Goal: Transaction & Acquisition: Obtain resource

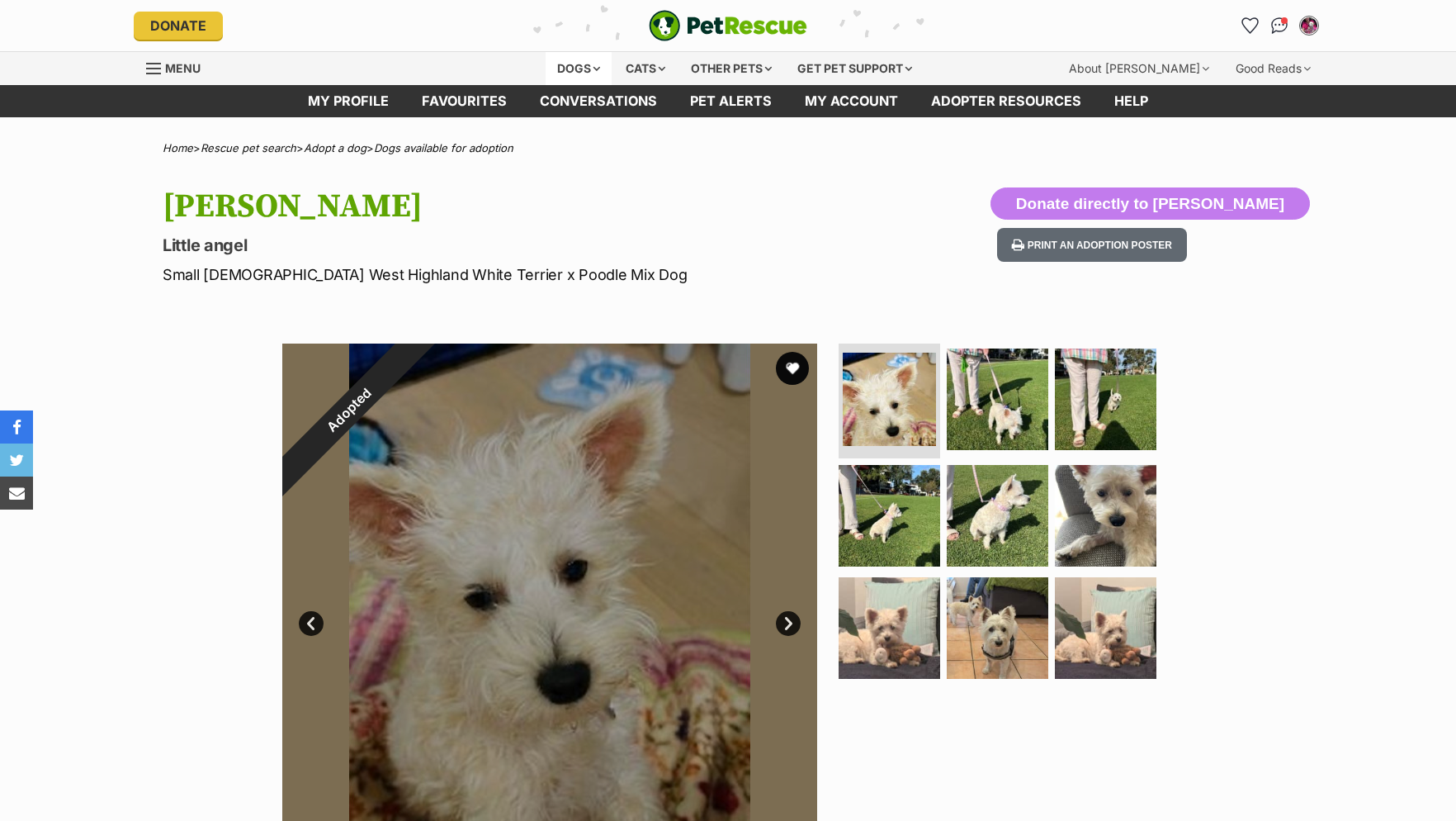
click at [589, 66] on div "Dogs" at bounding box center [579, 69] width 66 height 33
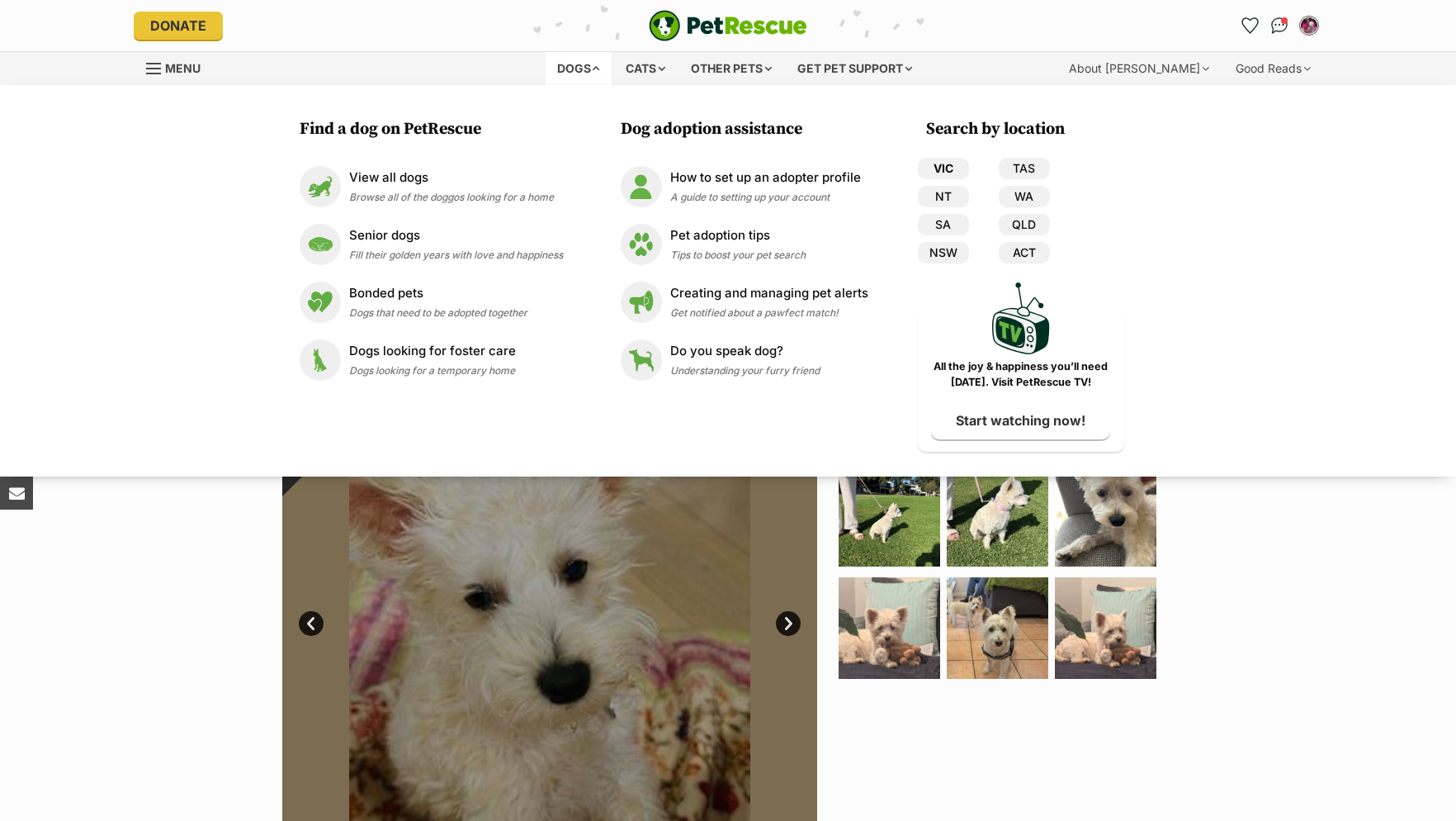
click at [943, 169] on link "VIC" at bounding box center [944, 169] width 51 height 22
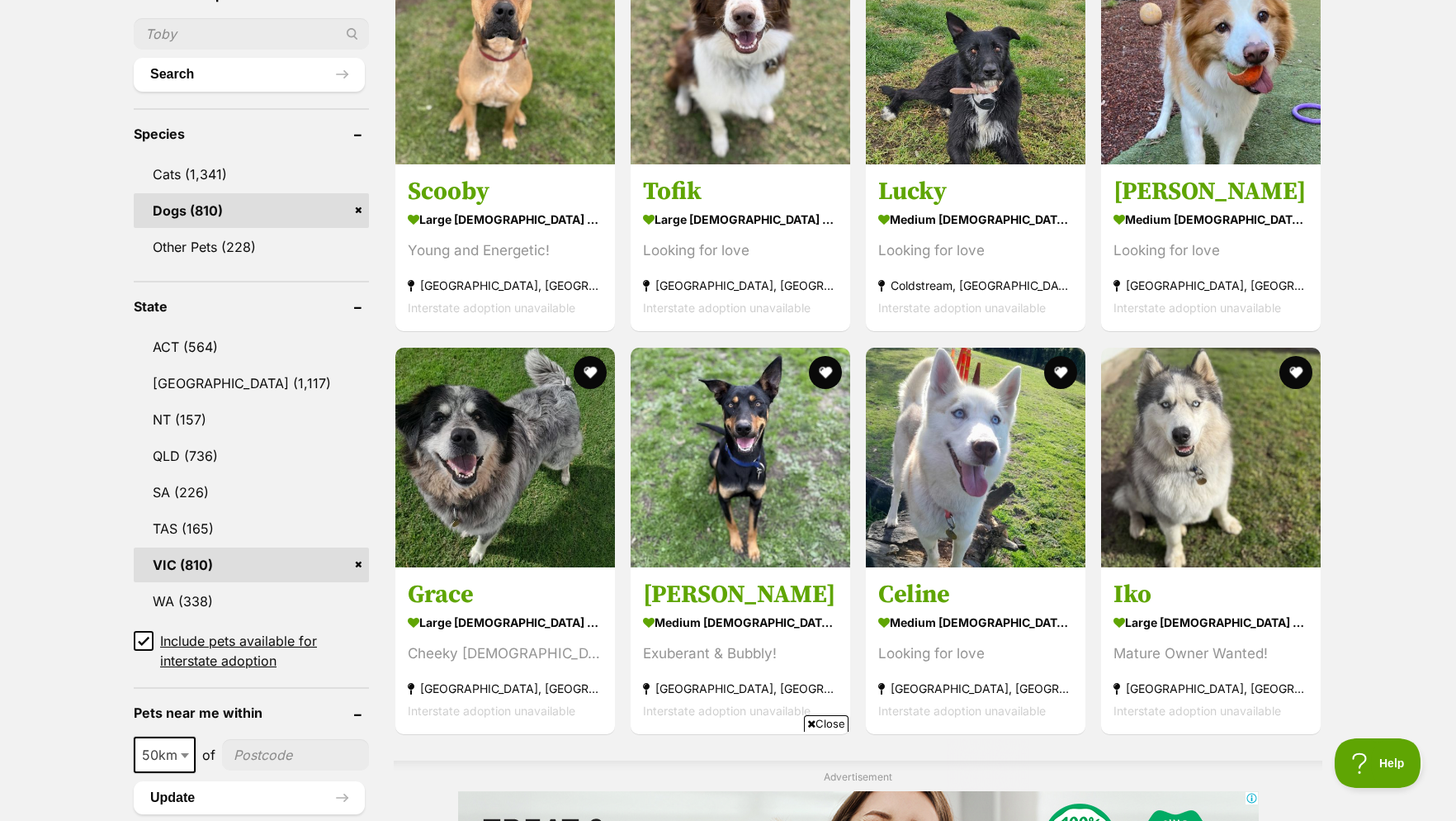
click at [202, 576] on link "VIC (810)" at bounding box center [251, 565] width 236 height 35
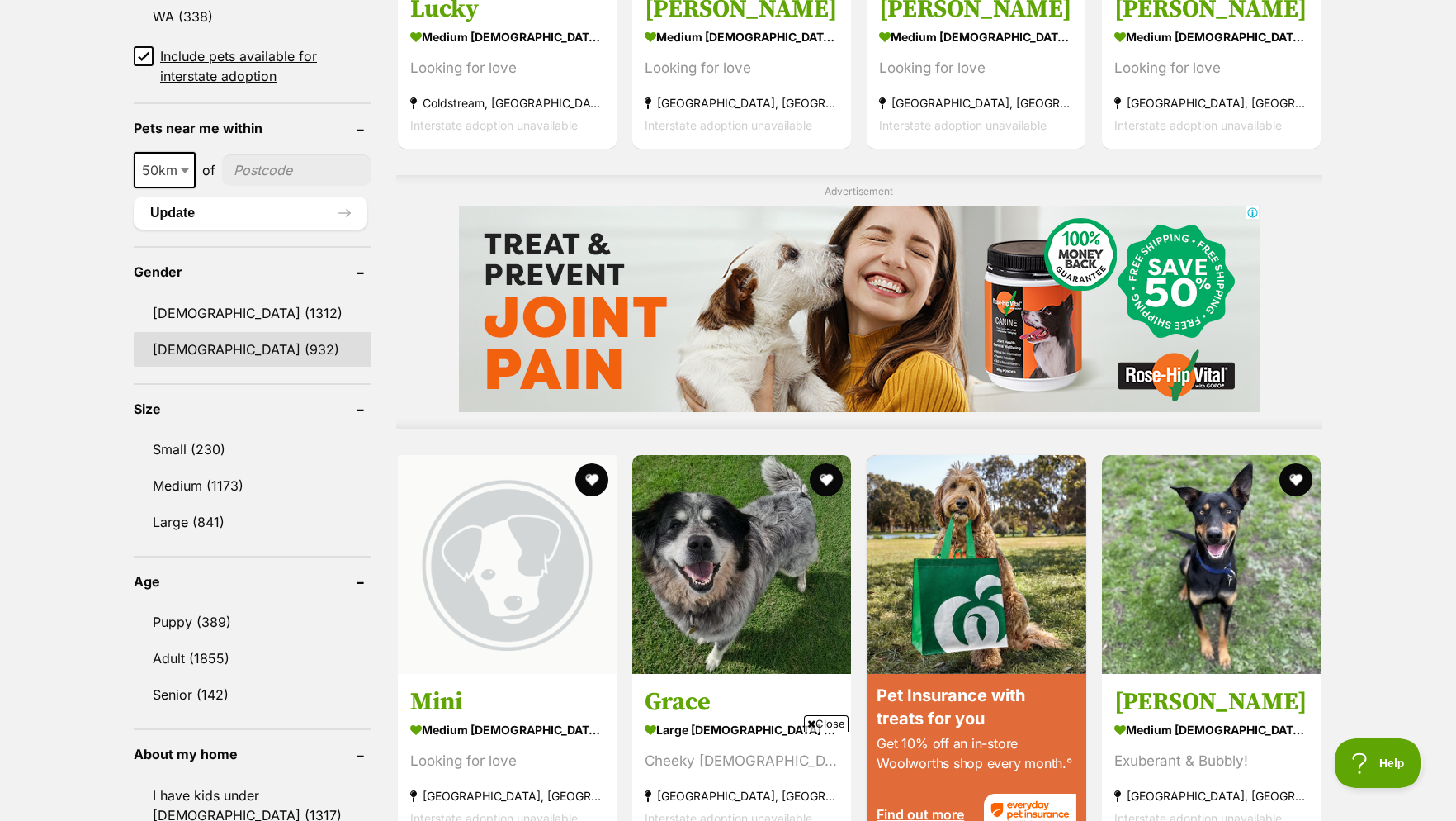
click at [226, 357] on link "Female (932)" at bounding box center [252, 349] width 238 height 35
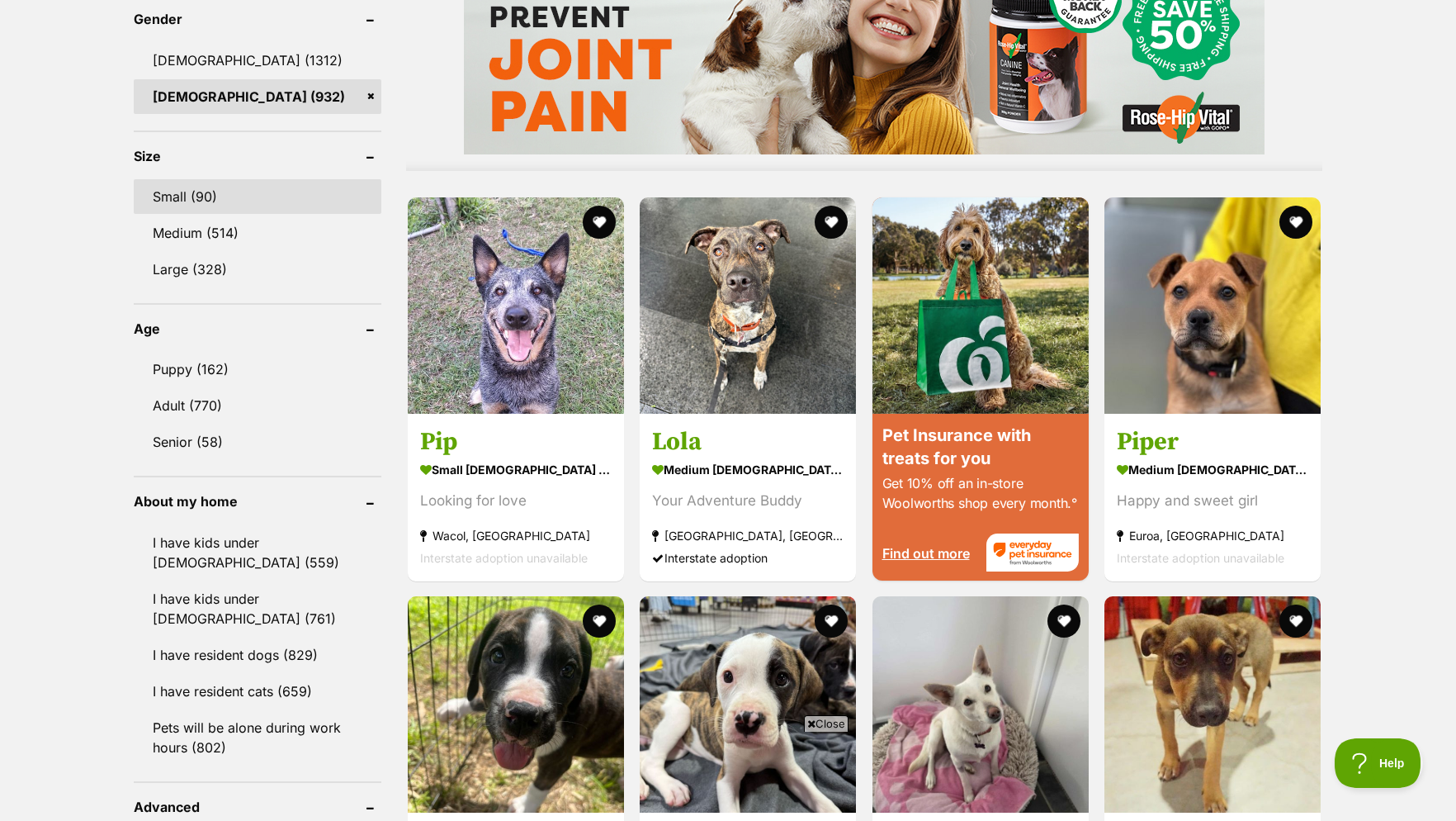
click at [181, 203] on link "Small (90)" at bounding box center [257, 197] width 248 height 35
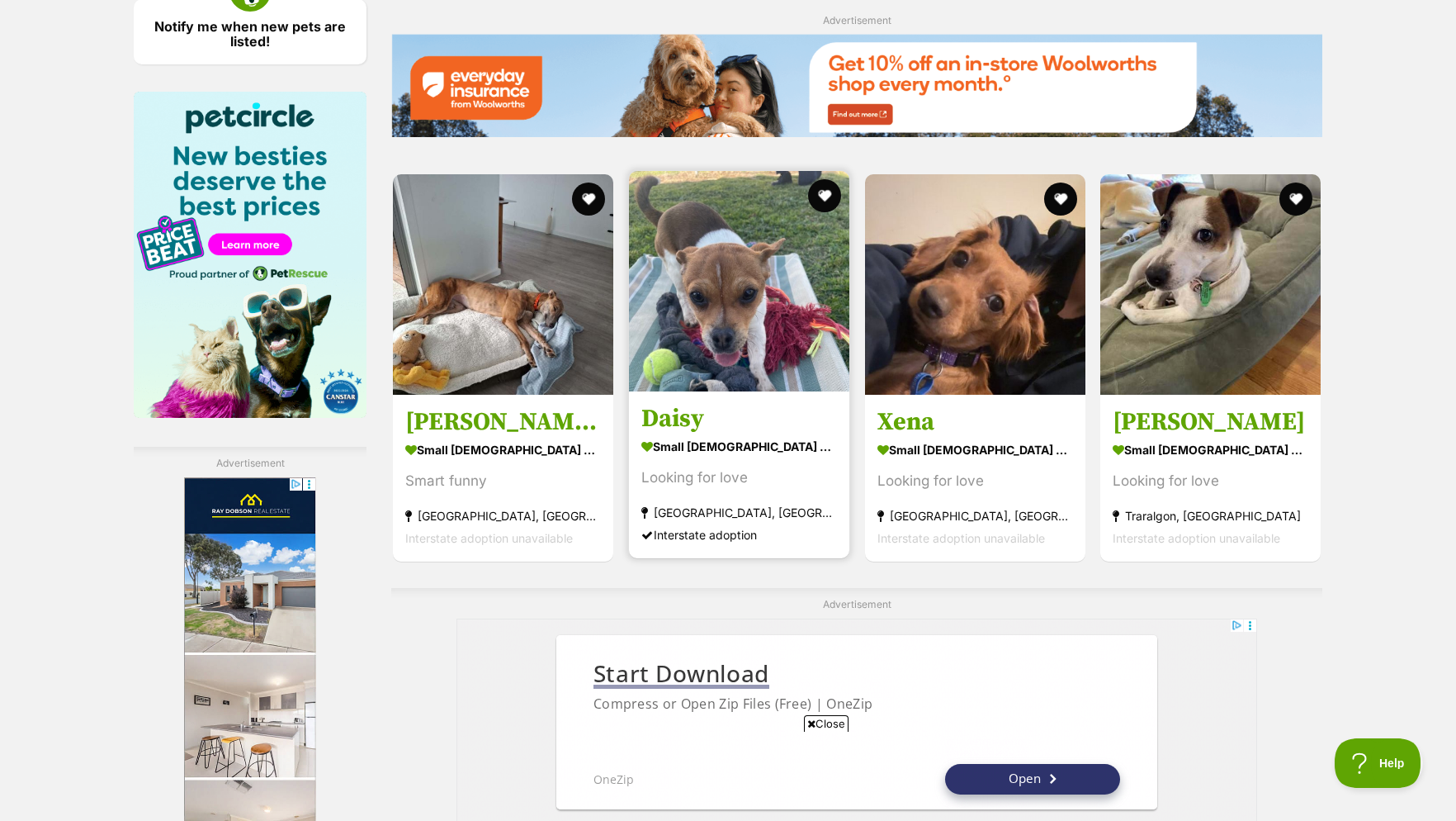
click at [728, 458] on strong "small female Dog" at bounding box center [739, 446] width 196 height 24
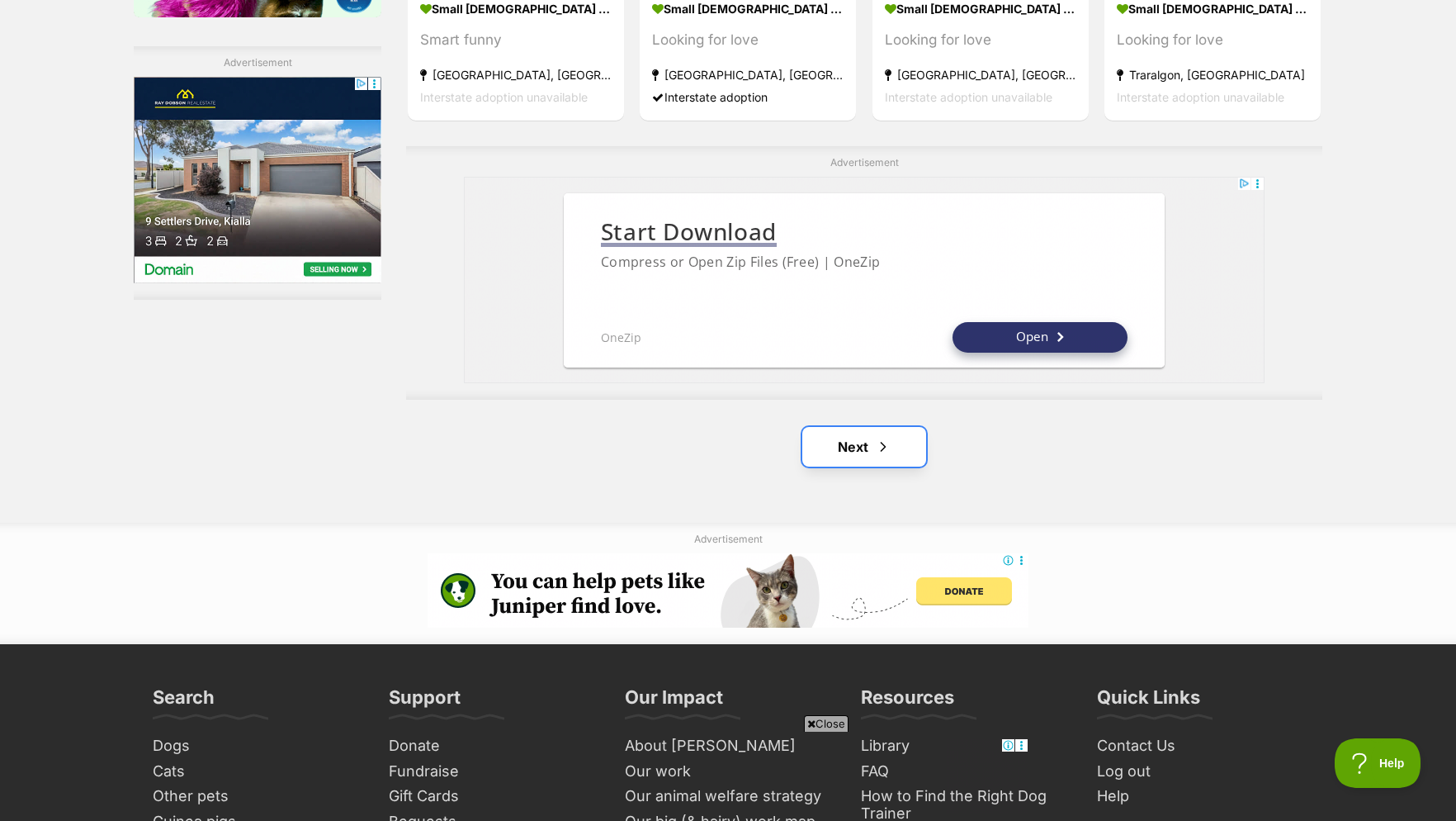
click at [876, 457] on span "Next page" at bounding box center [884, 447] width 17 height 20
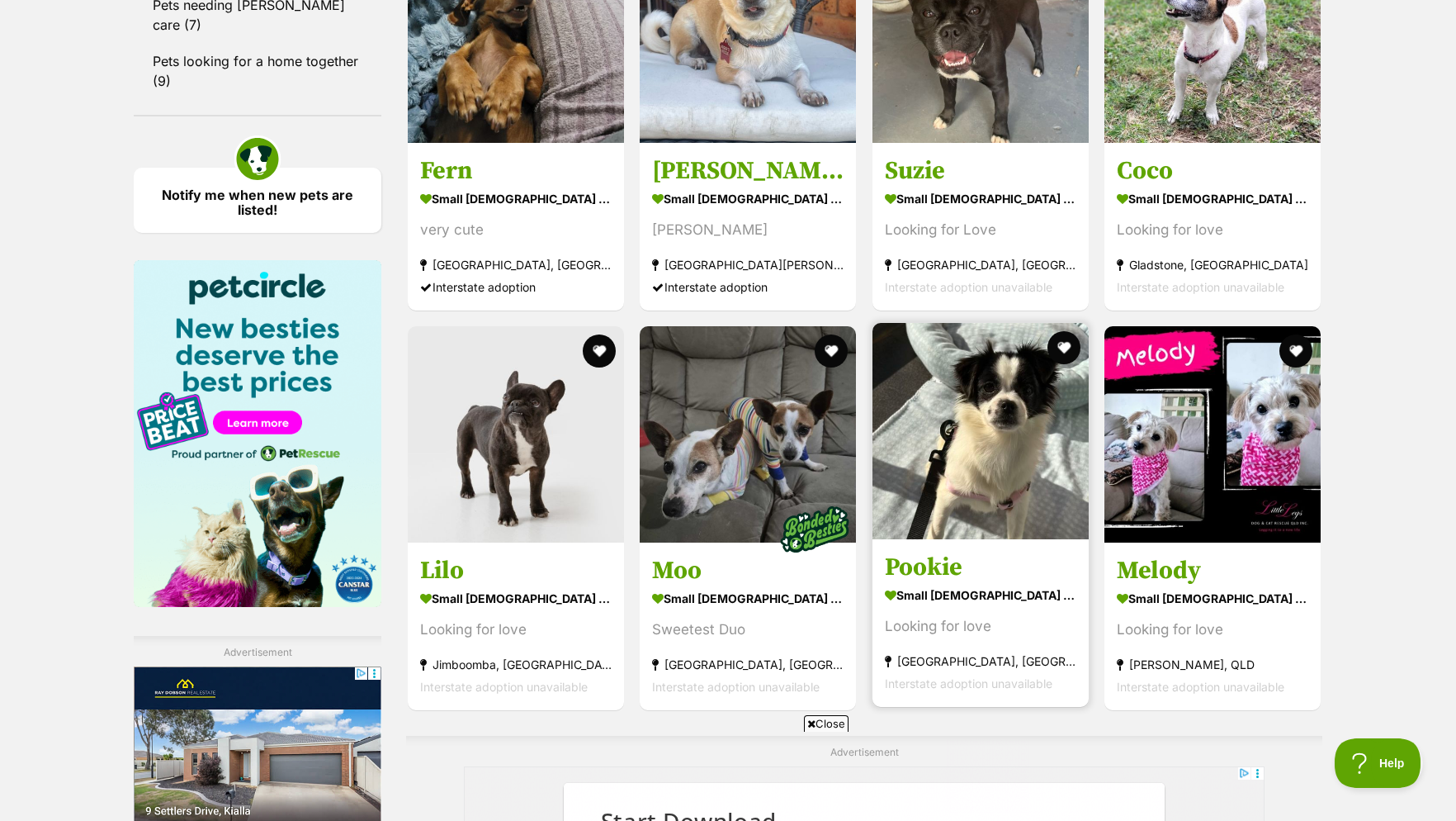
click at [968, 489] on img at bounding box center [981, 431] width 217 height 217
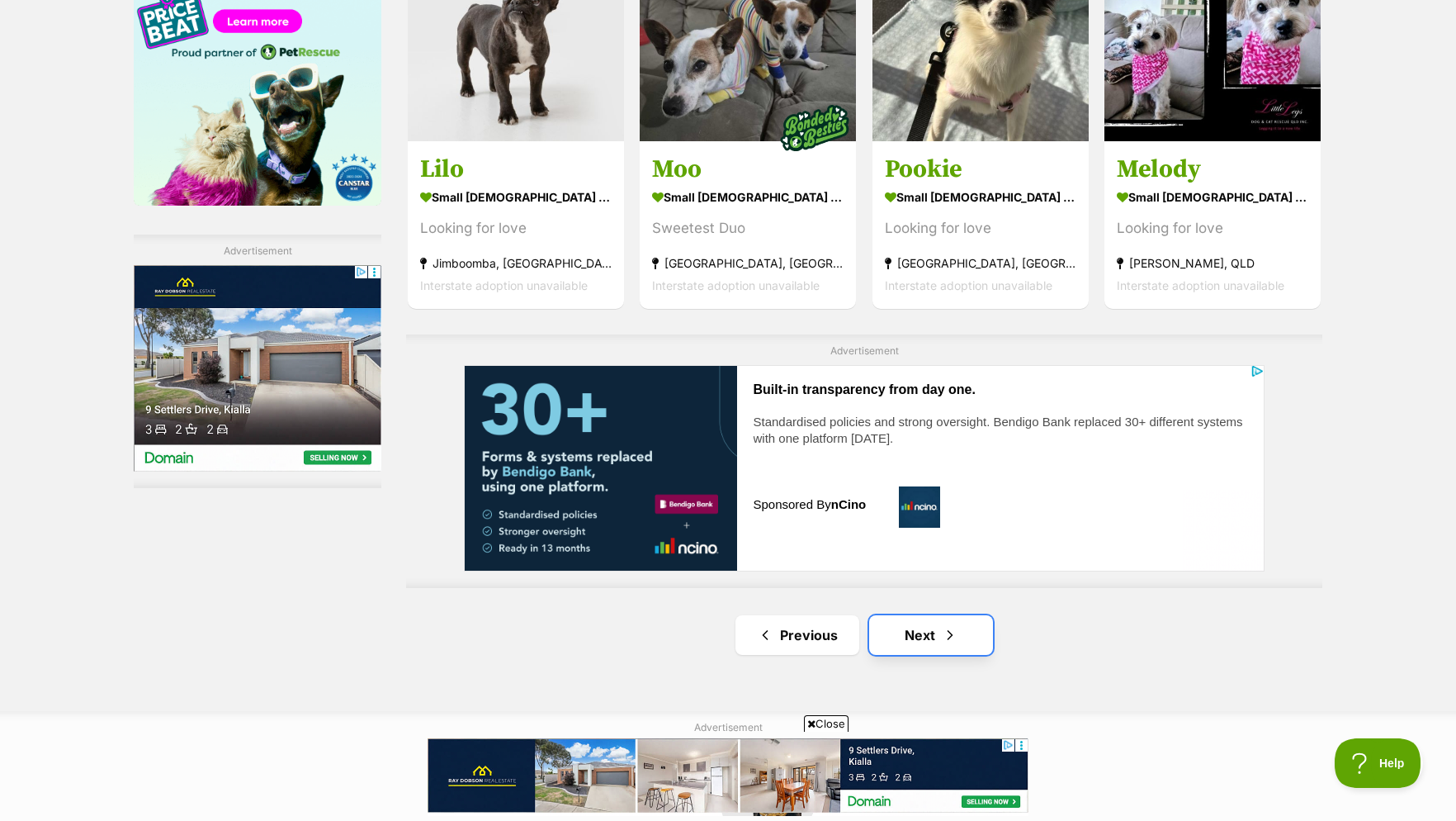
click at [936, 651] on link "Next" at bounding box center [931, 635] width 124 height 40
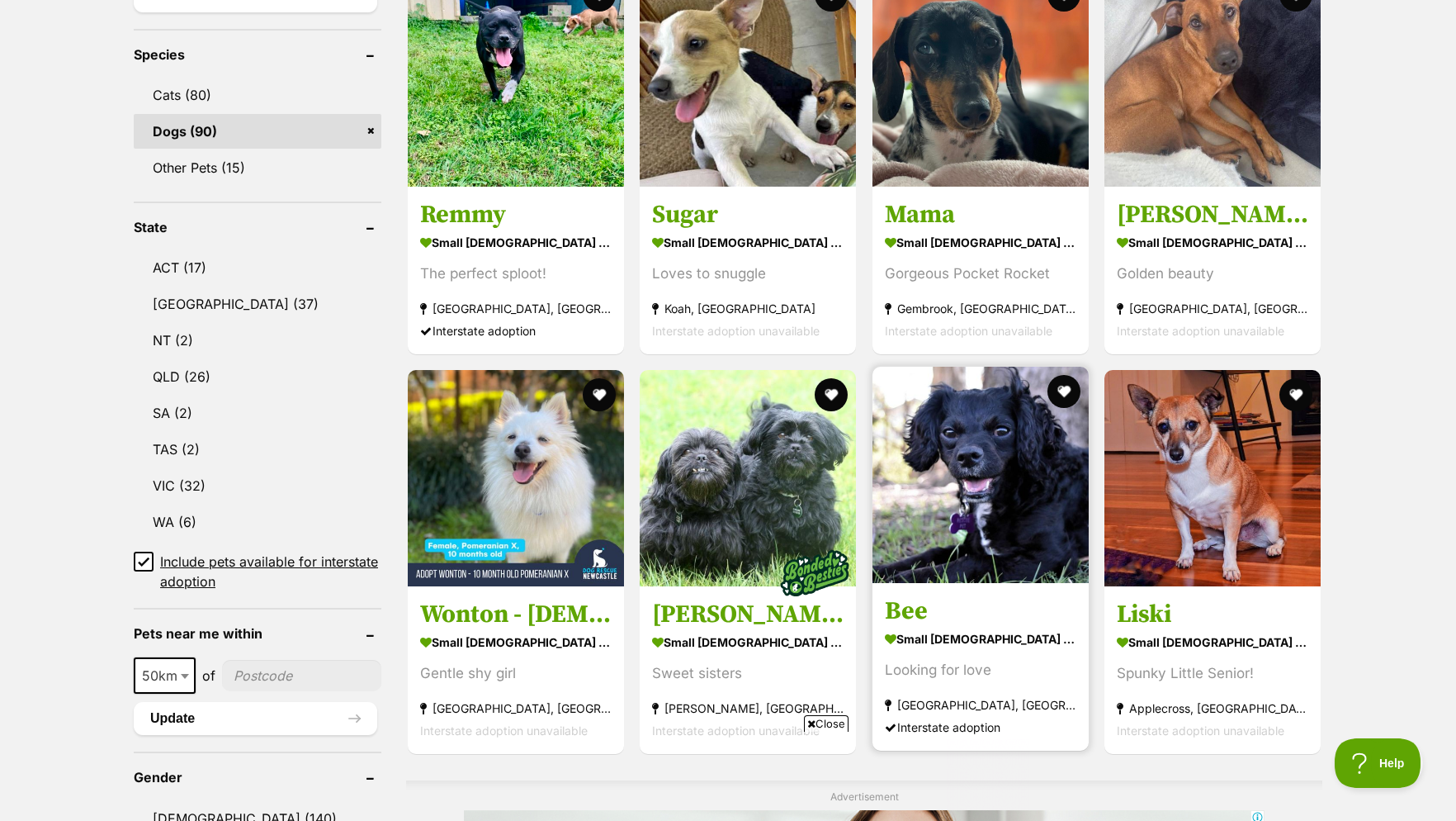
scroll to position [1011, 0]
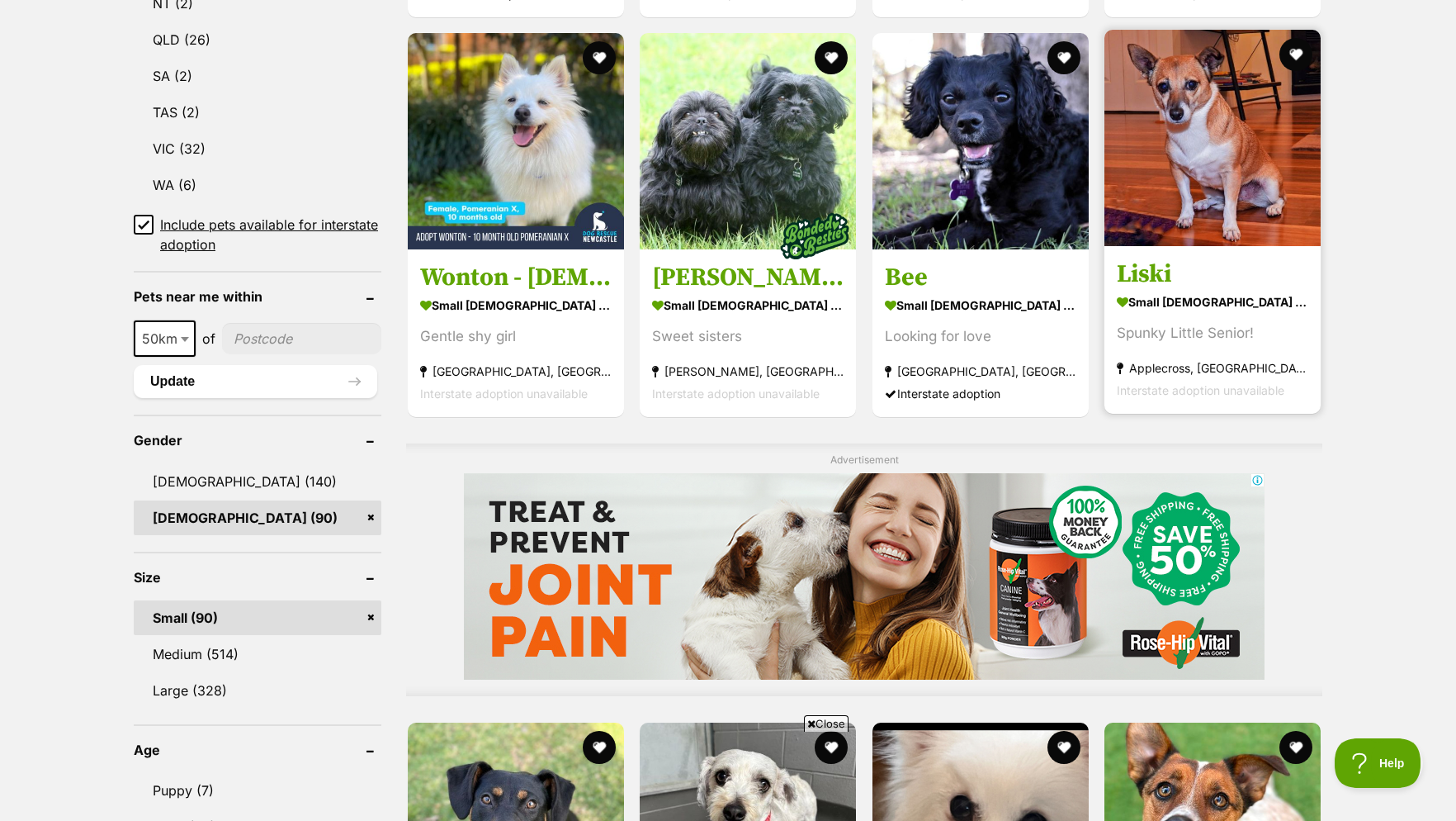
click at [1189, 310] on strong "small [DEMOGRAPHIC_DATA] Dog" at bounding box center [1212, 301] width 192 height 24
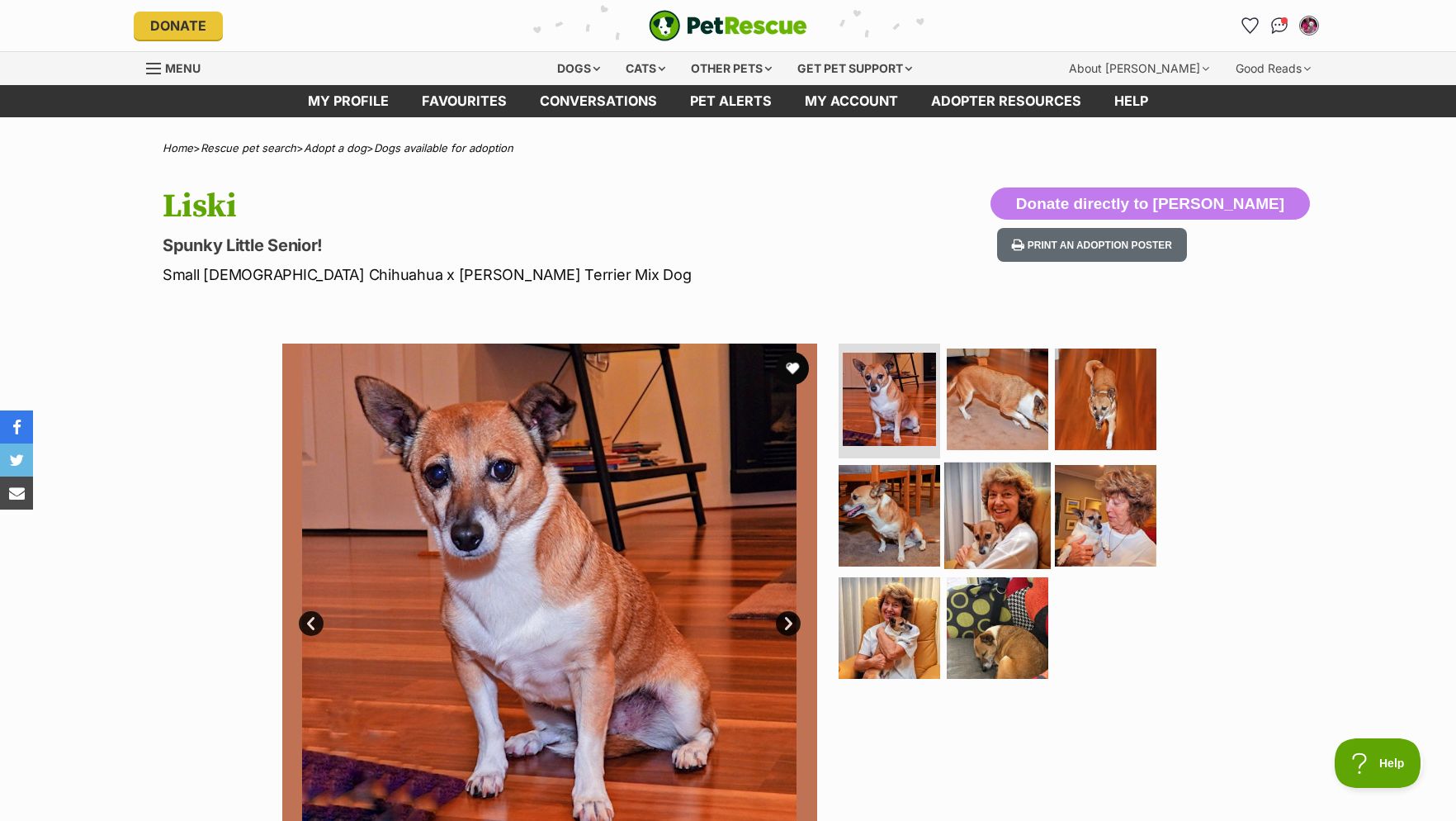
click at [987, 516] on img at bounding box center [997, 516] width 106 height 106
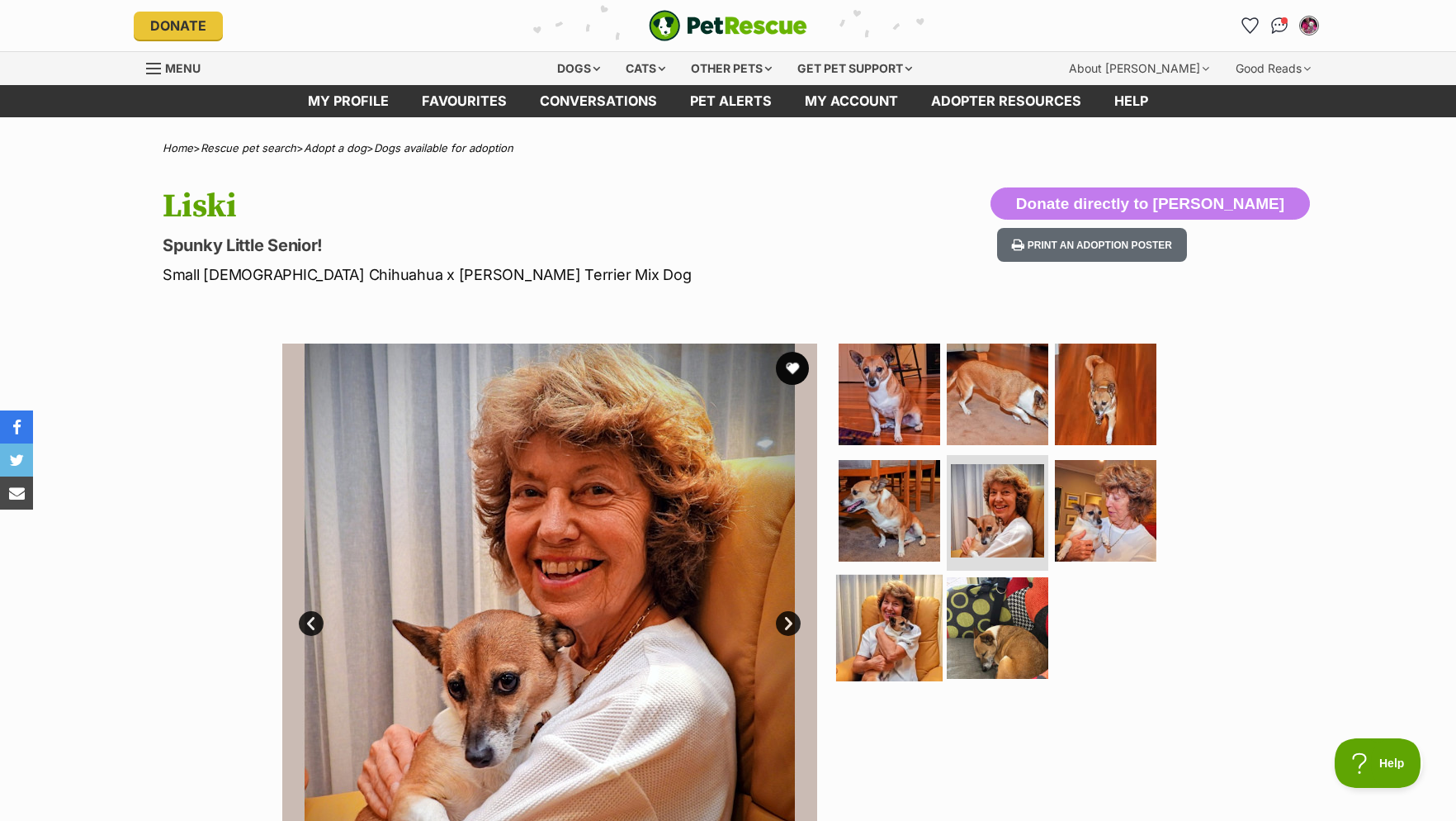
click at [885, 623] on img at bounding box center [889, 628] width 106 height 106
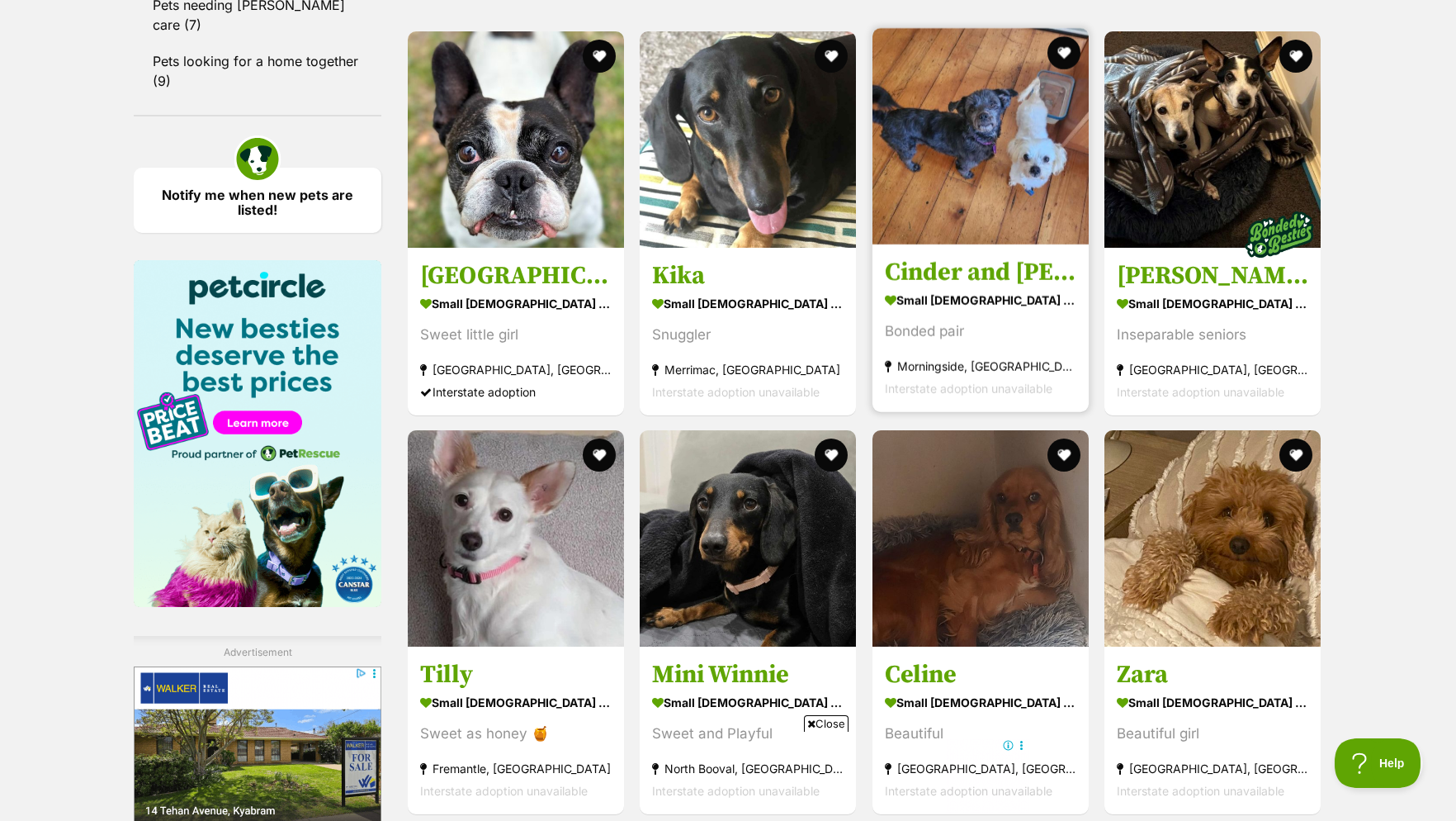
scroll to position [2444, 0]
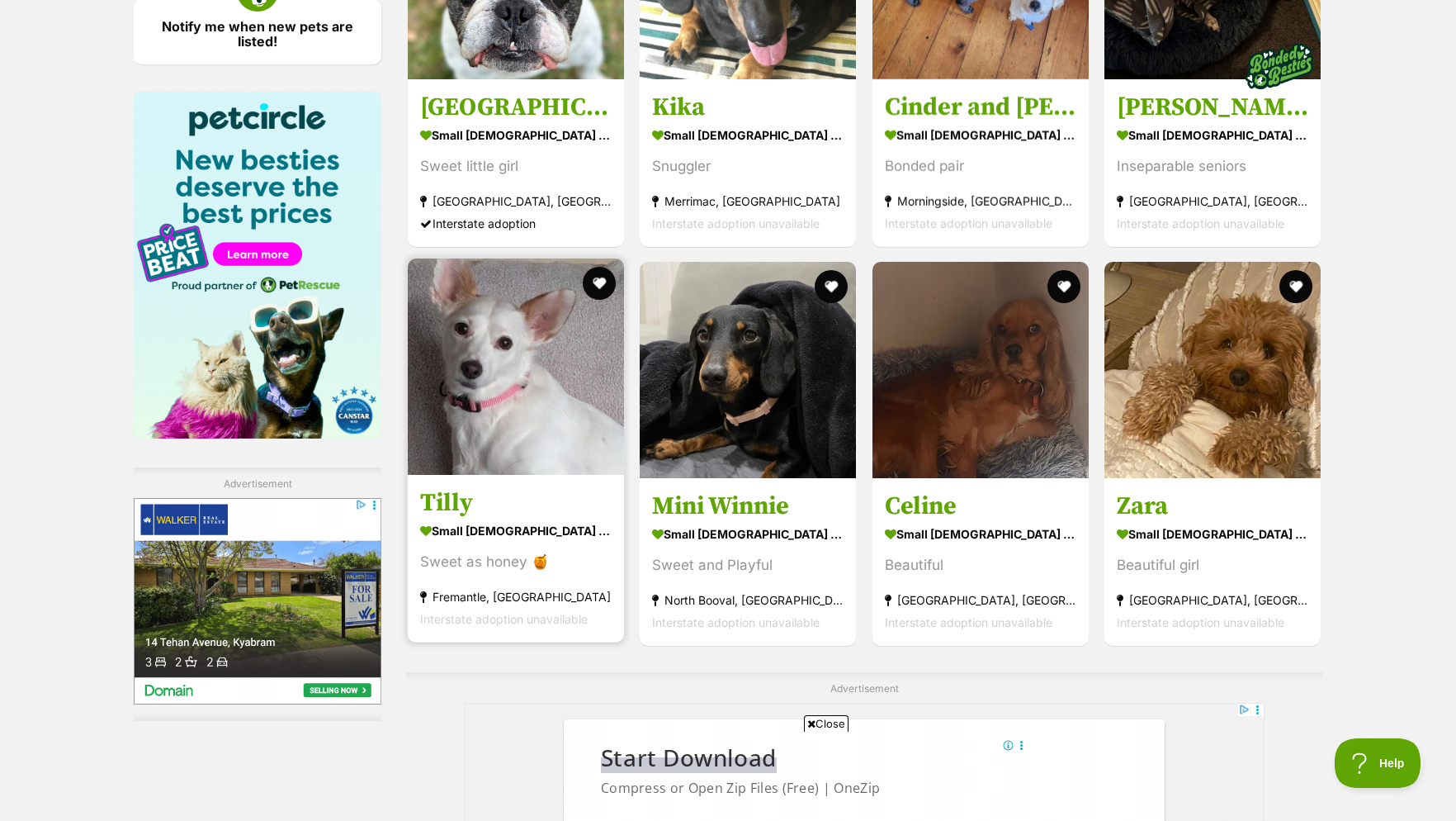
click at [548, 371] on img at bounding box center [516, 366] width 217 height 217
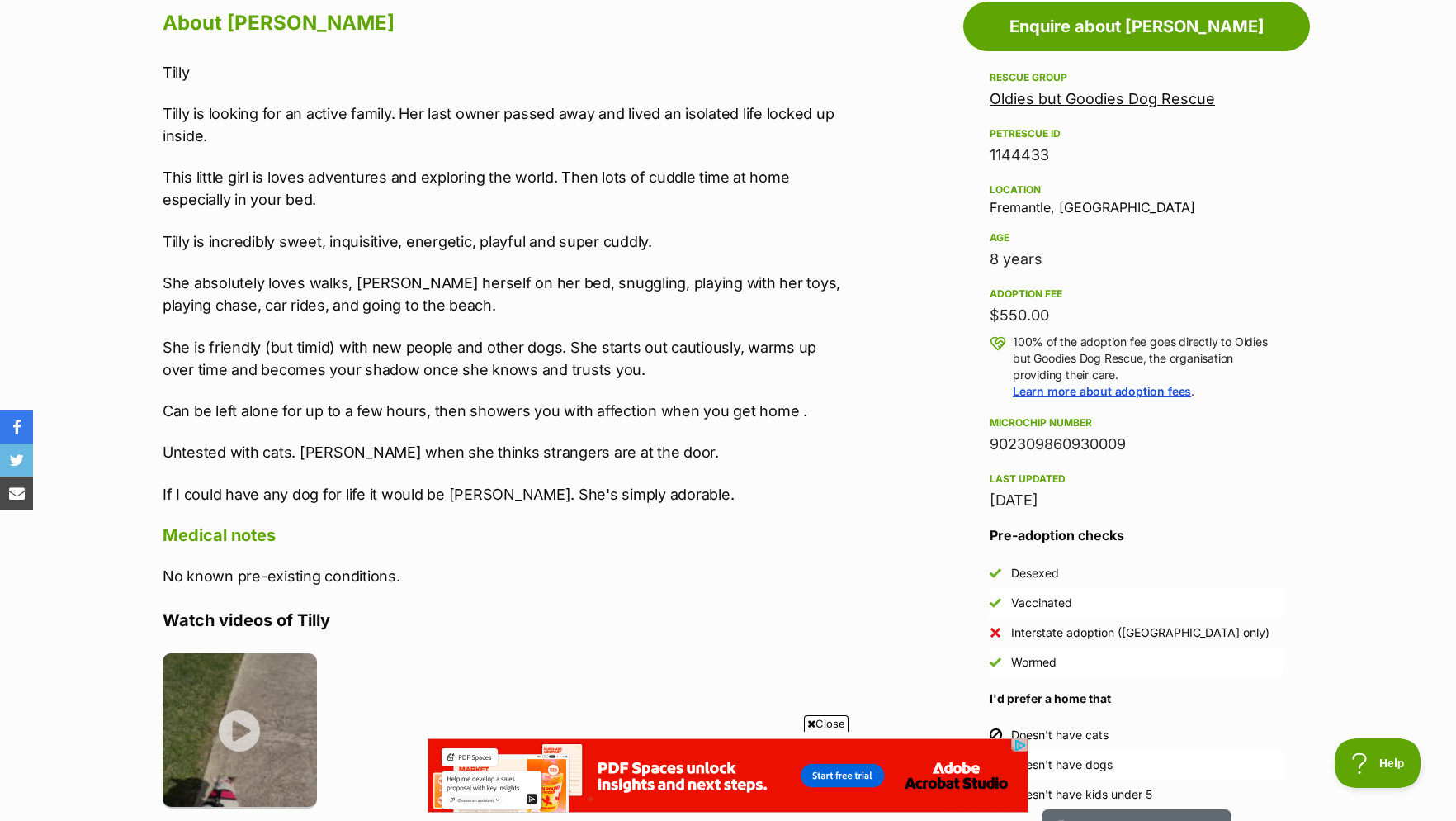
scroll to position [674, 0]
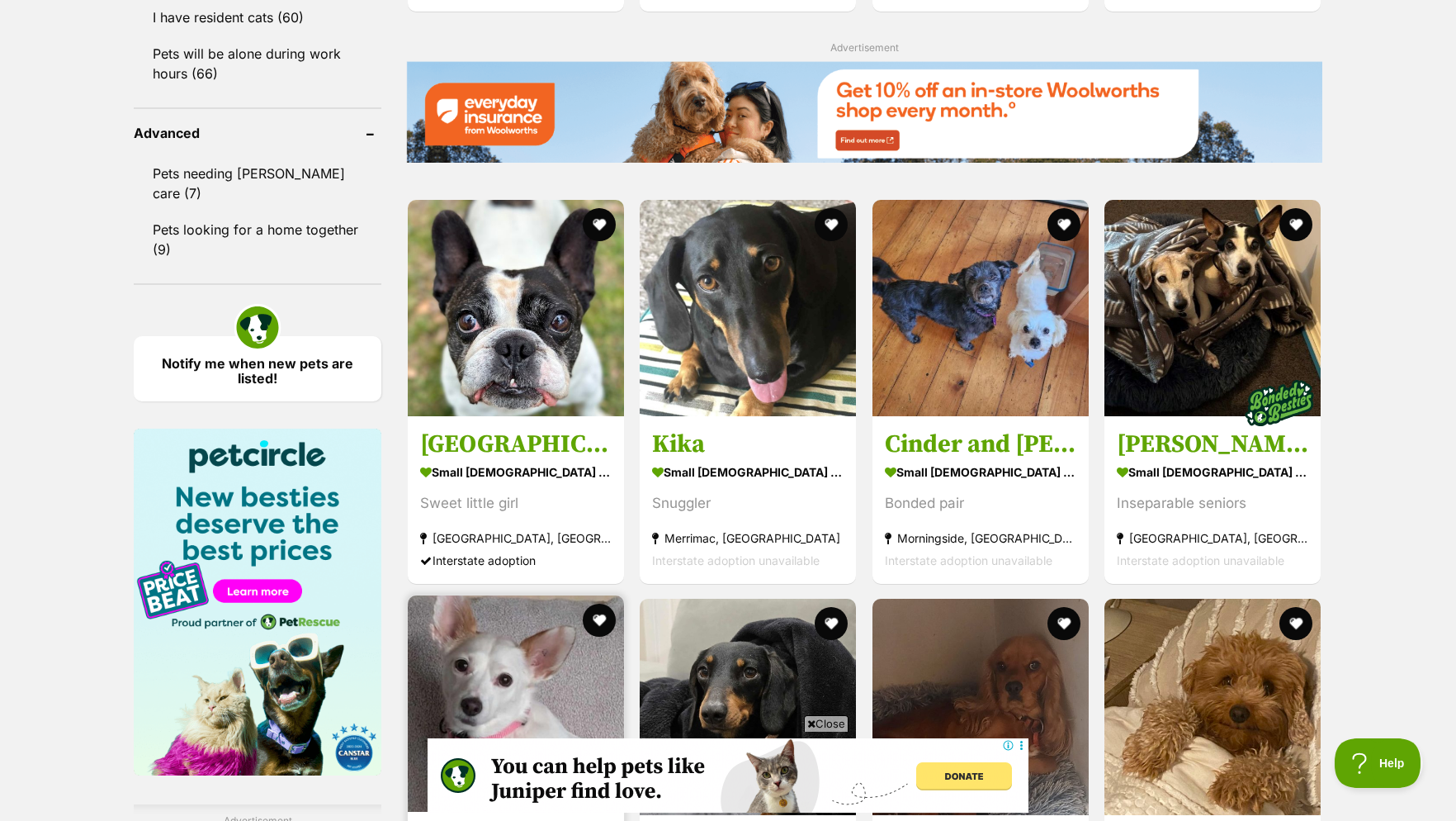
scroll to position [2444, 0]
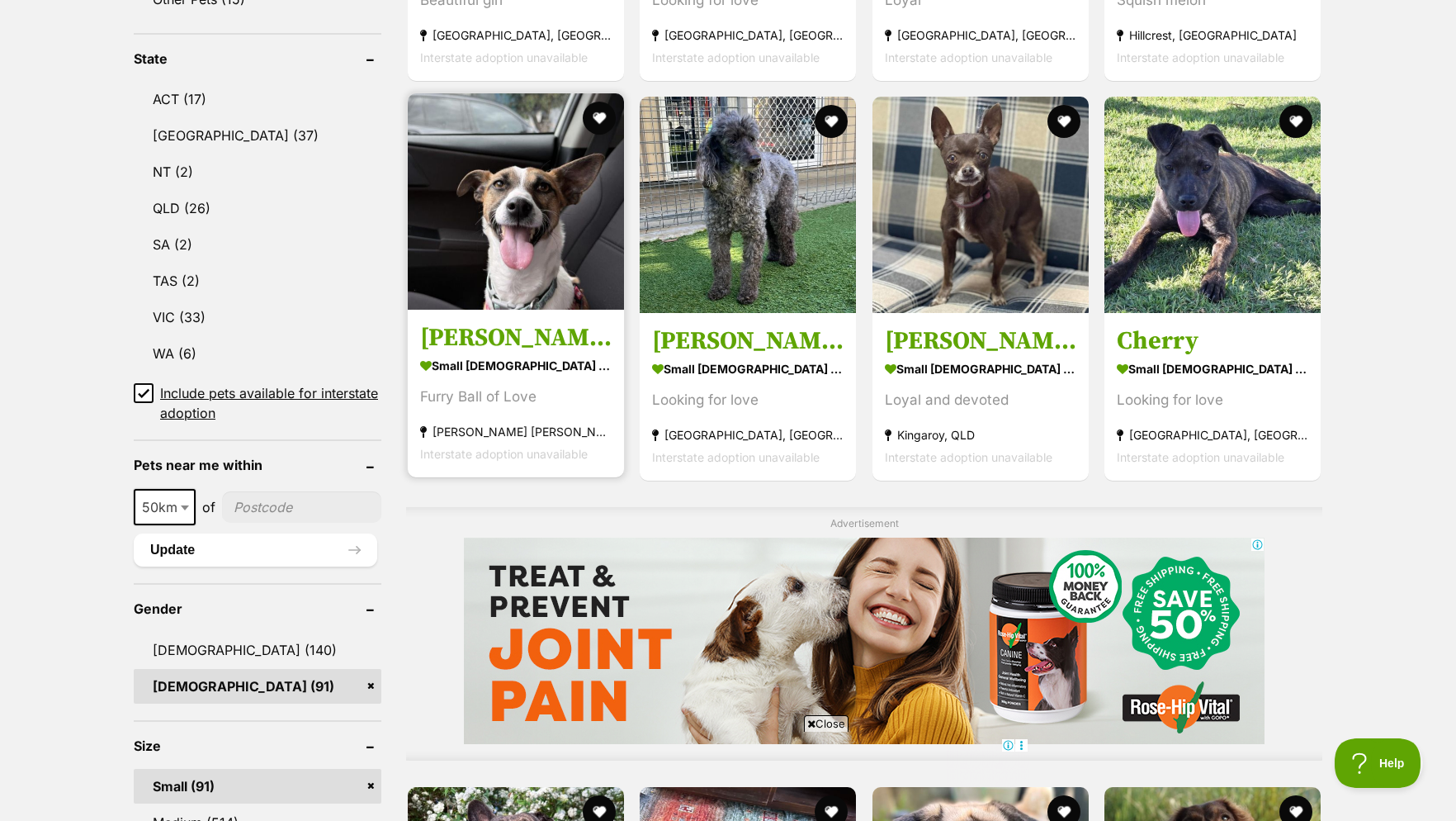
click at [594, 285] on img at bounding box center [516, 201] width 217 height 217
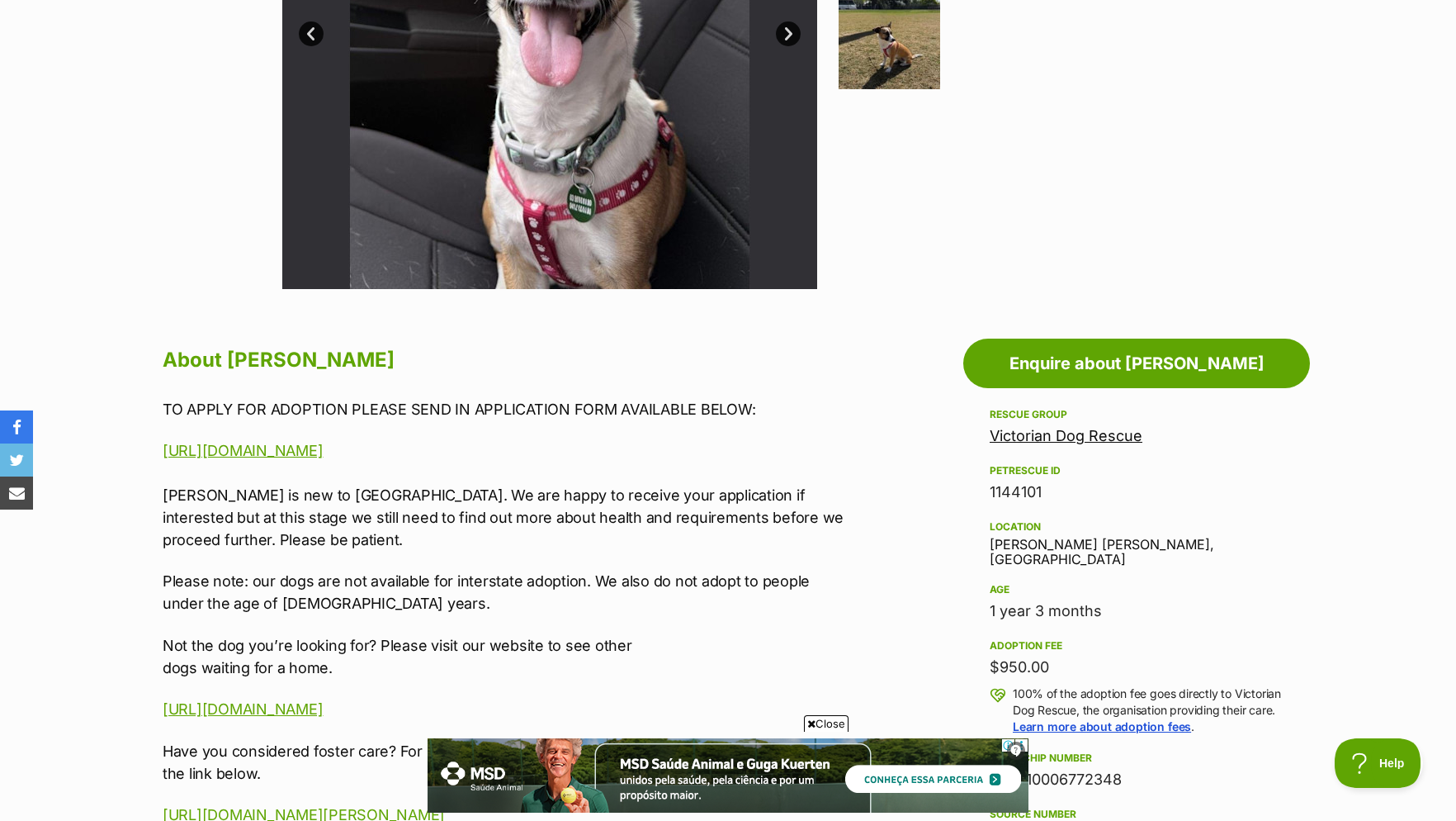
scroll to position [253, 0]
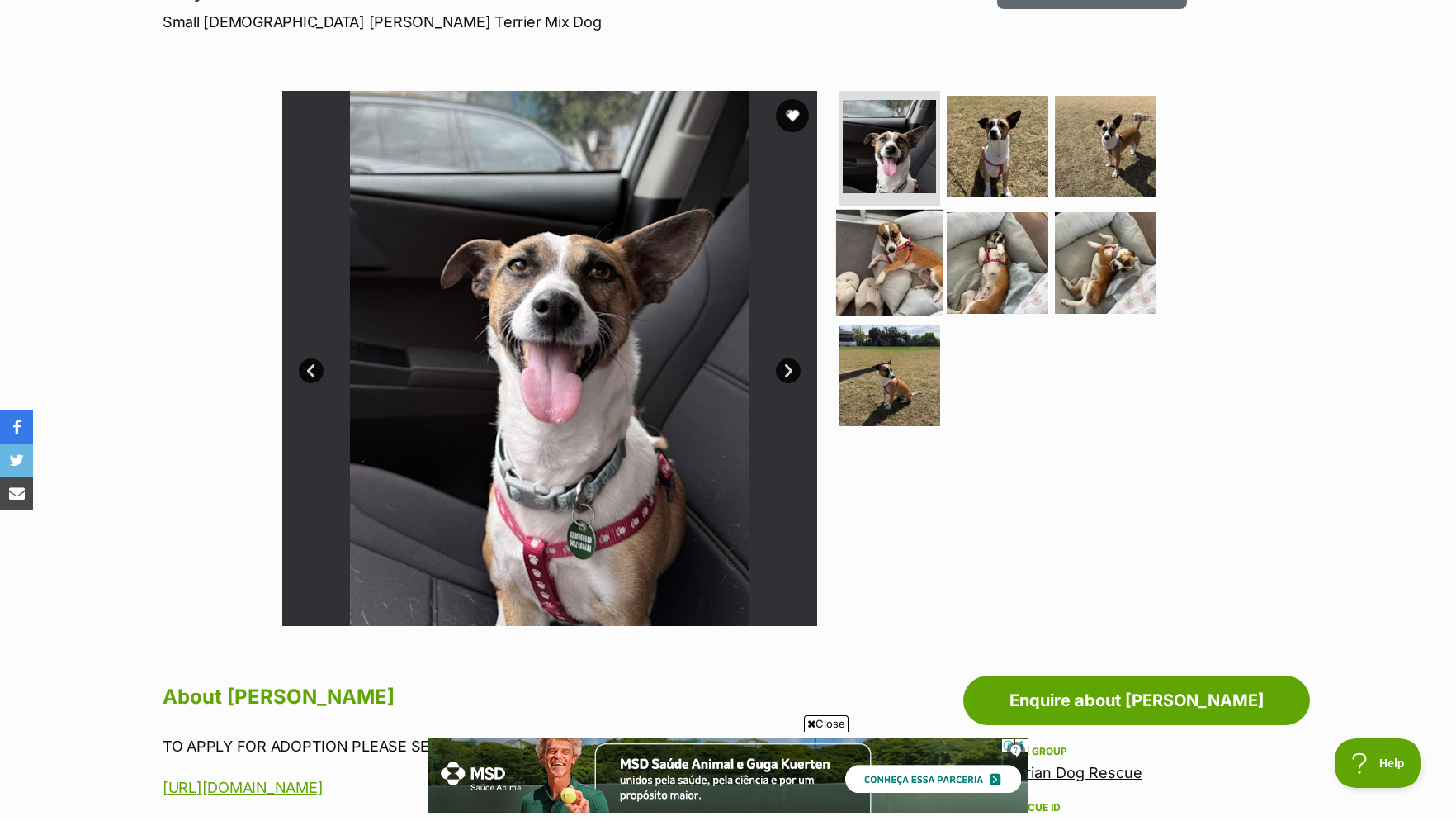
click at [880, 265] on img at bounding box center [889, 263] width 106 height 106
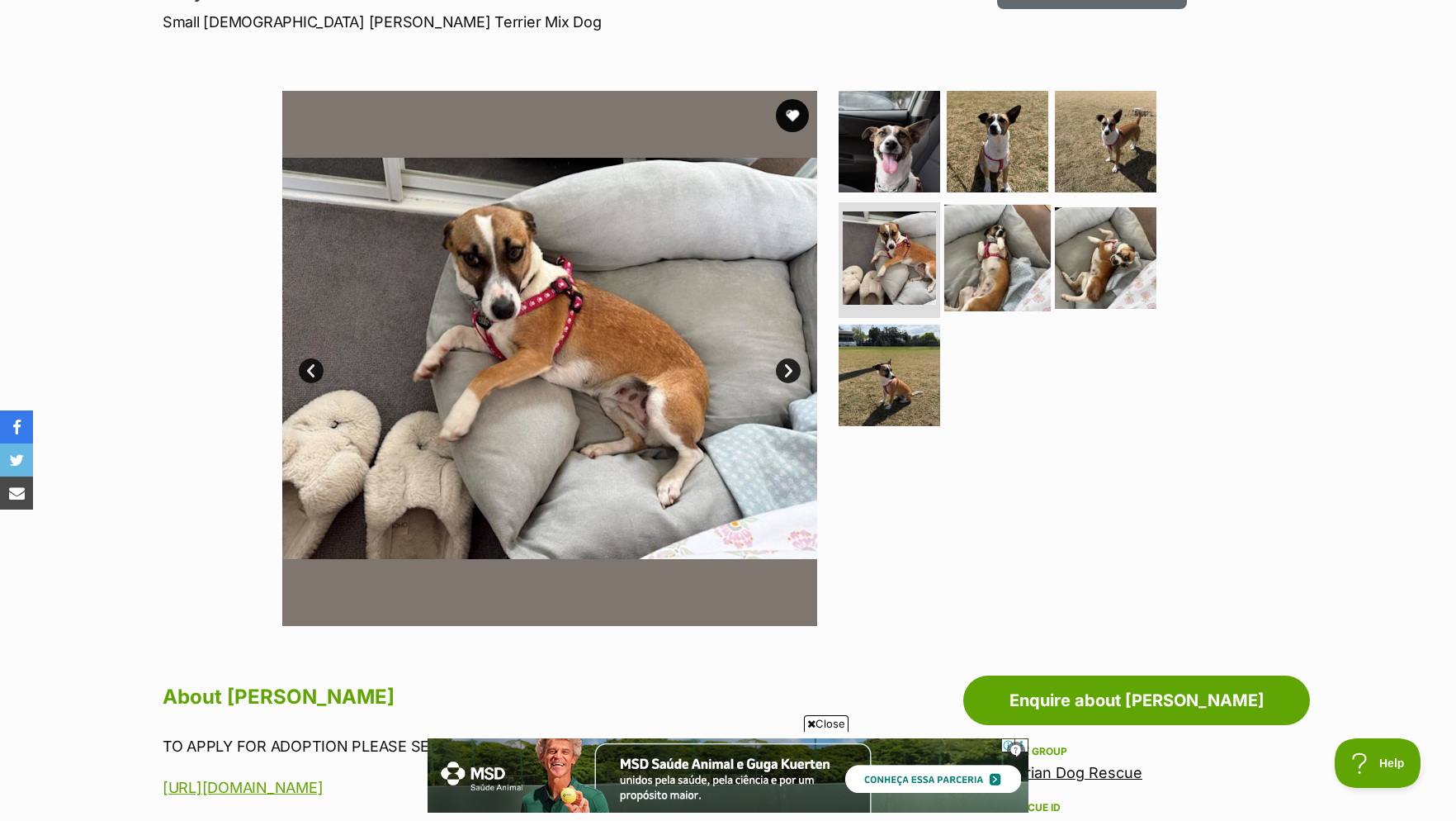
click at [974, 247] on img at bounding box center [997, 258] width 106 height 106
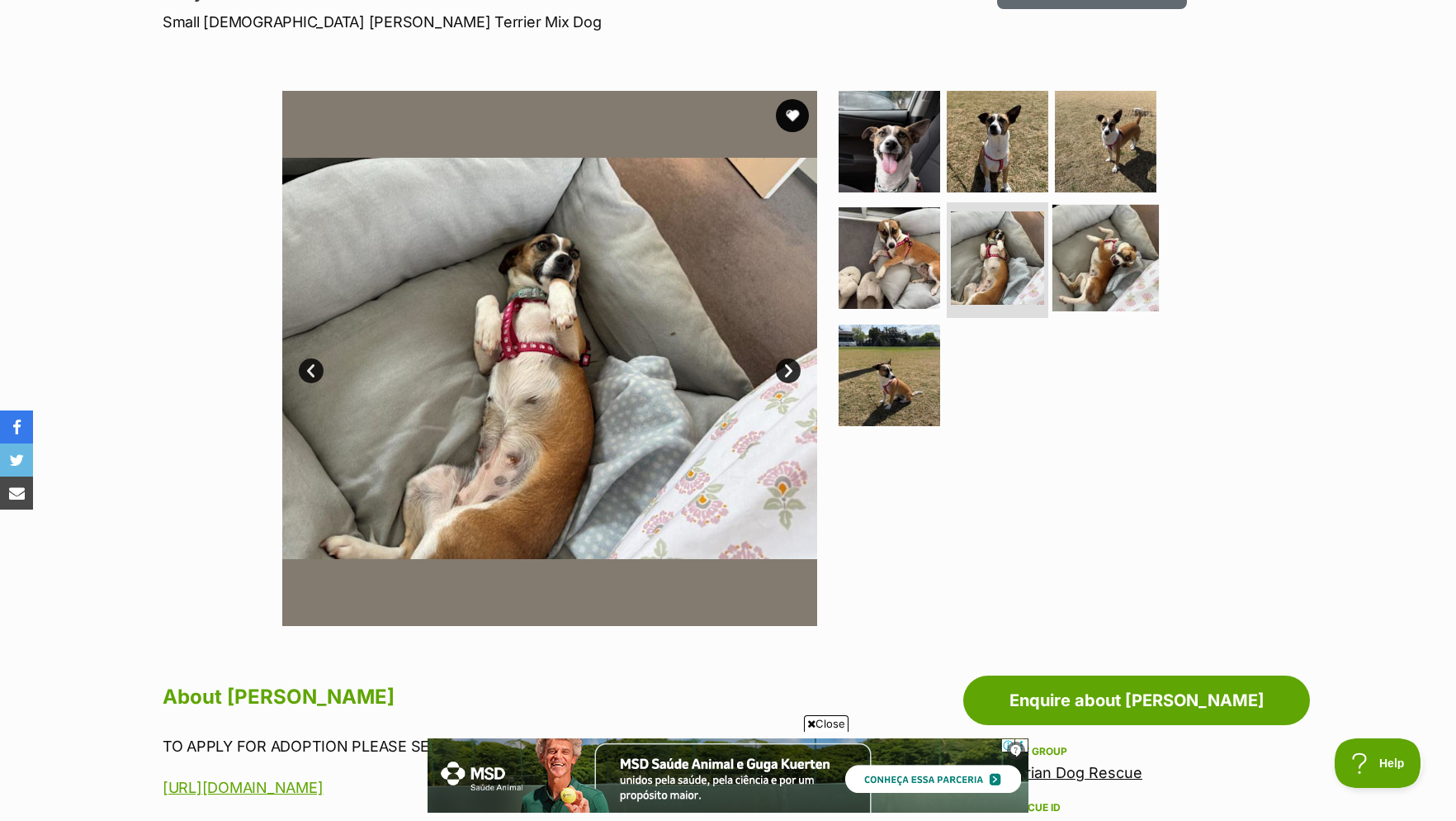
click at [1093, 245] on img at bounding box center [1106, 258] width 106 height 106
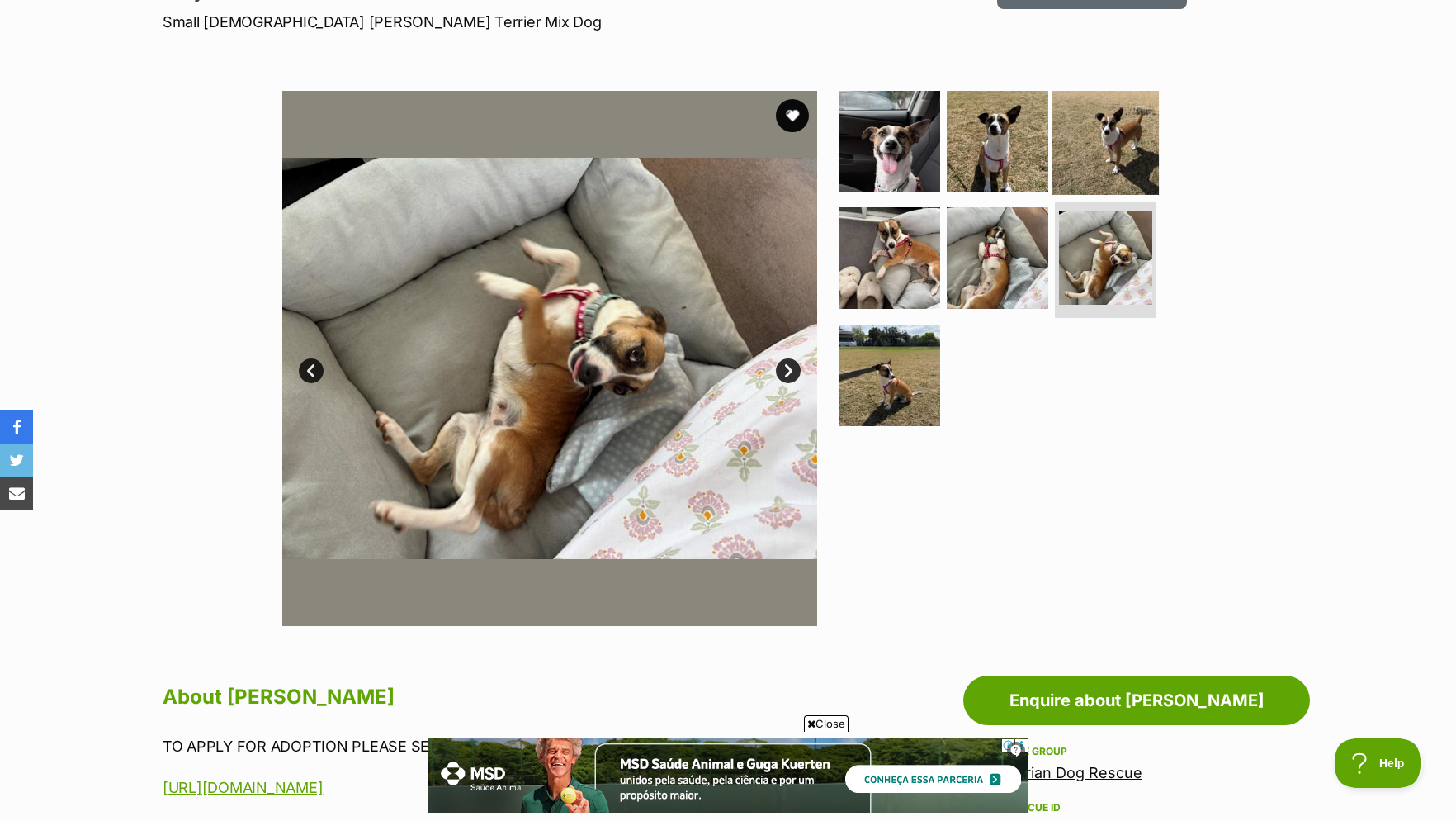
click at [1113, 154] on img at bounding box center [1106, 140] width 106 height 106
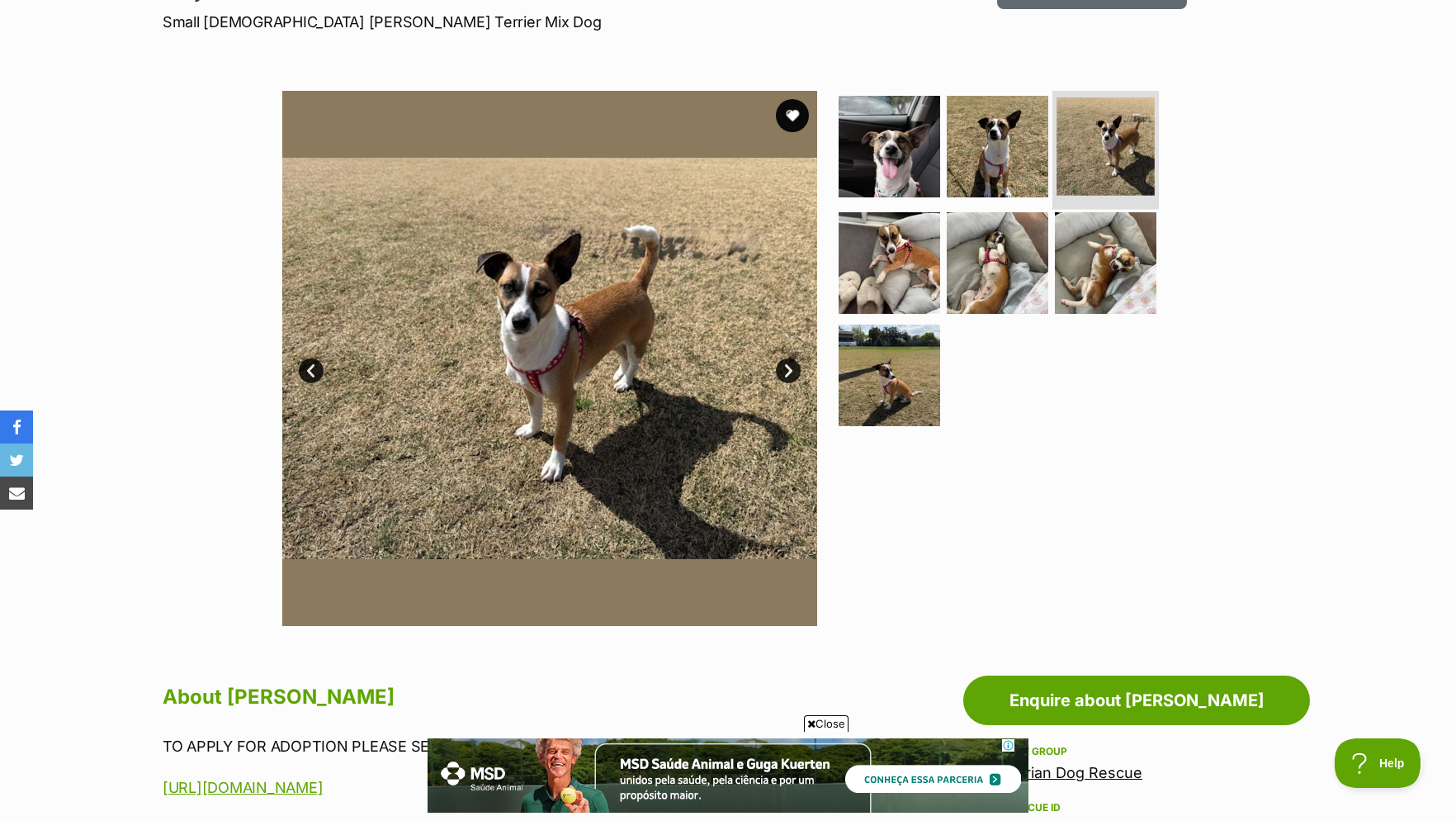
scroll to position [0, 0]
click at [1015, 157] on img at bounding box center [997, 145] width 106 height 106
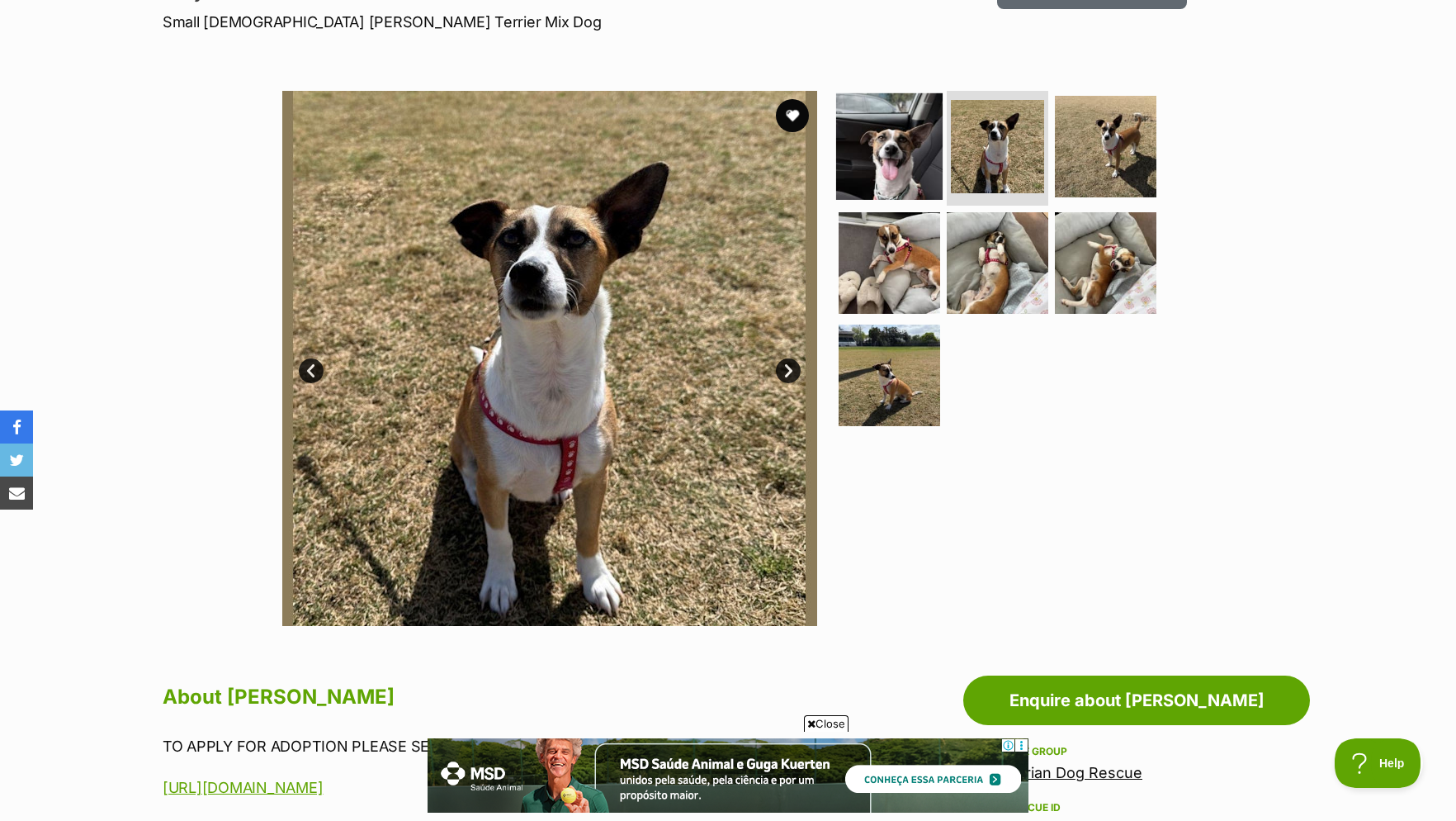
click at [899, 165] on img at bounding box center [889, 145] width 106 height 106
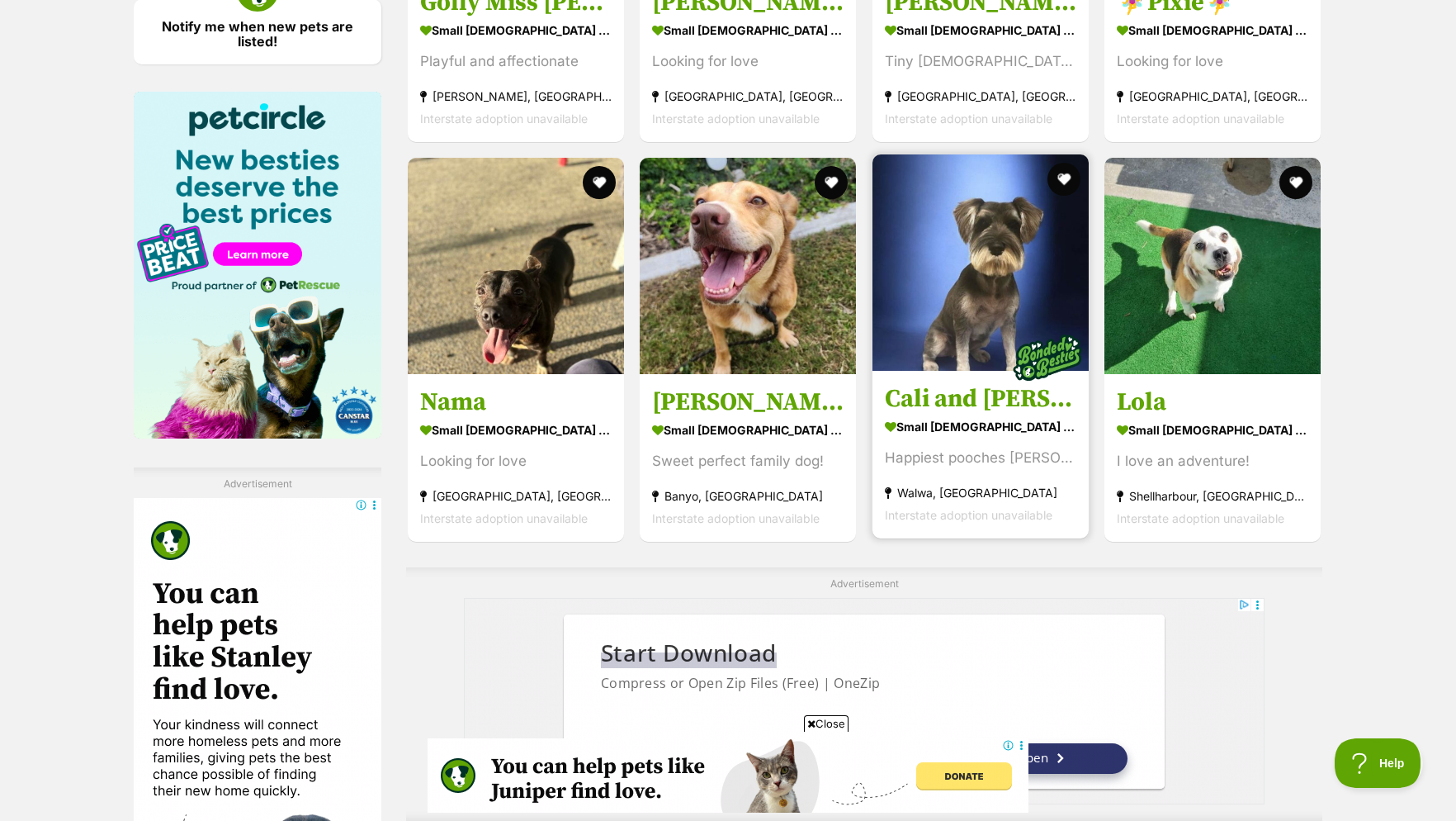
scroll to position [2949, 0]
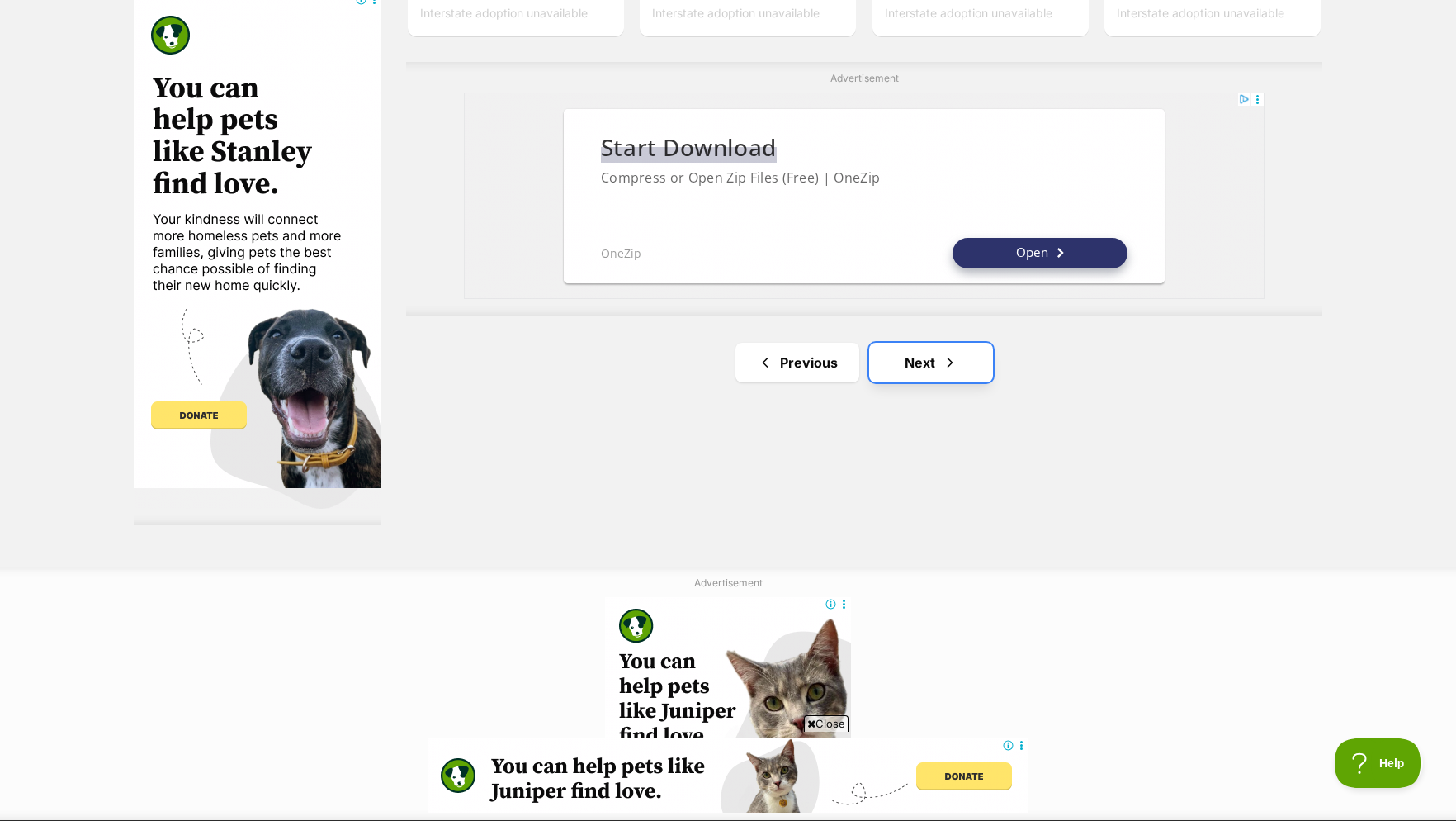
click at [934, 383] on link "Next" at bounding box center [931, 363] width 124 height 40
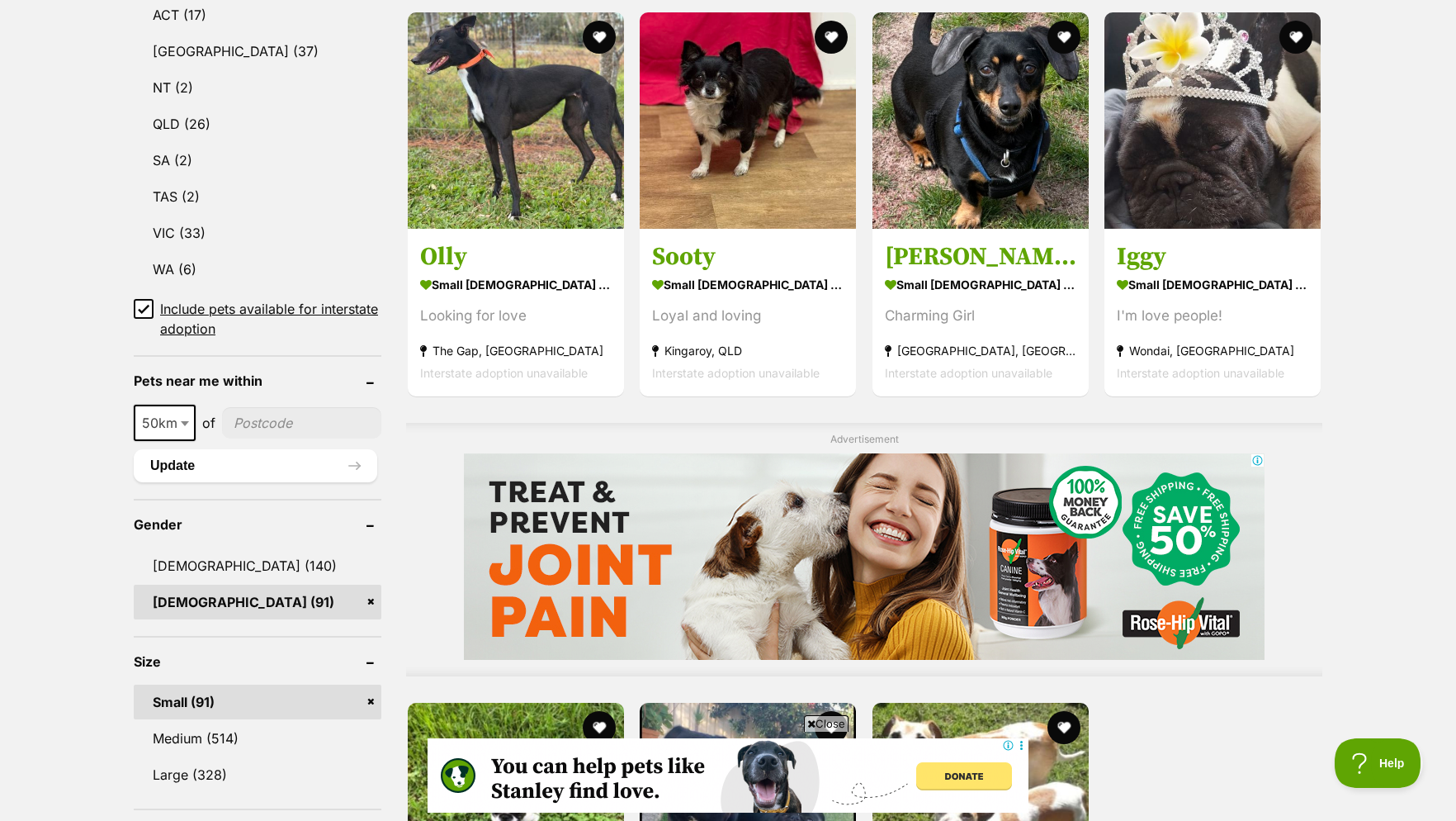
scroll to position [843, 0]
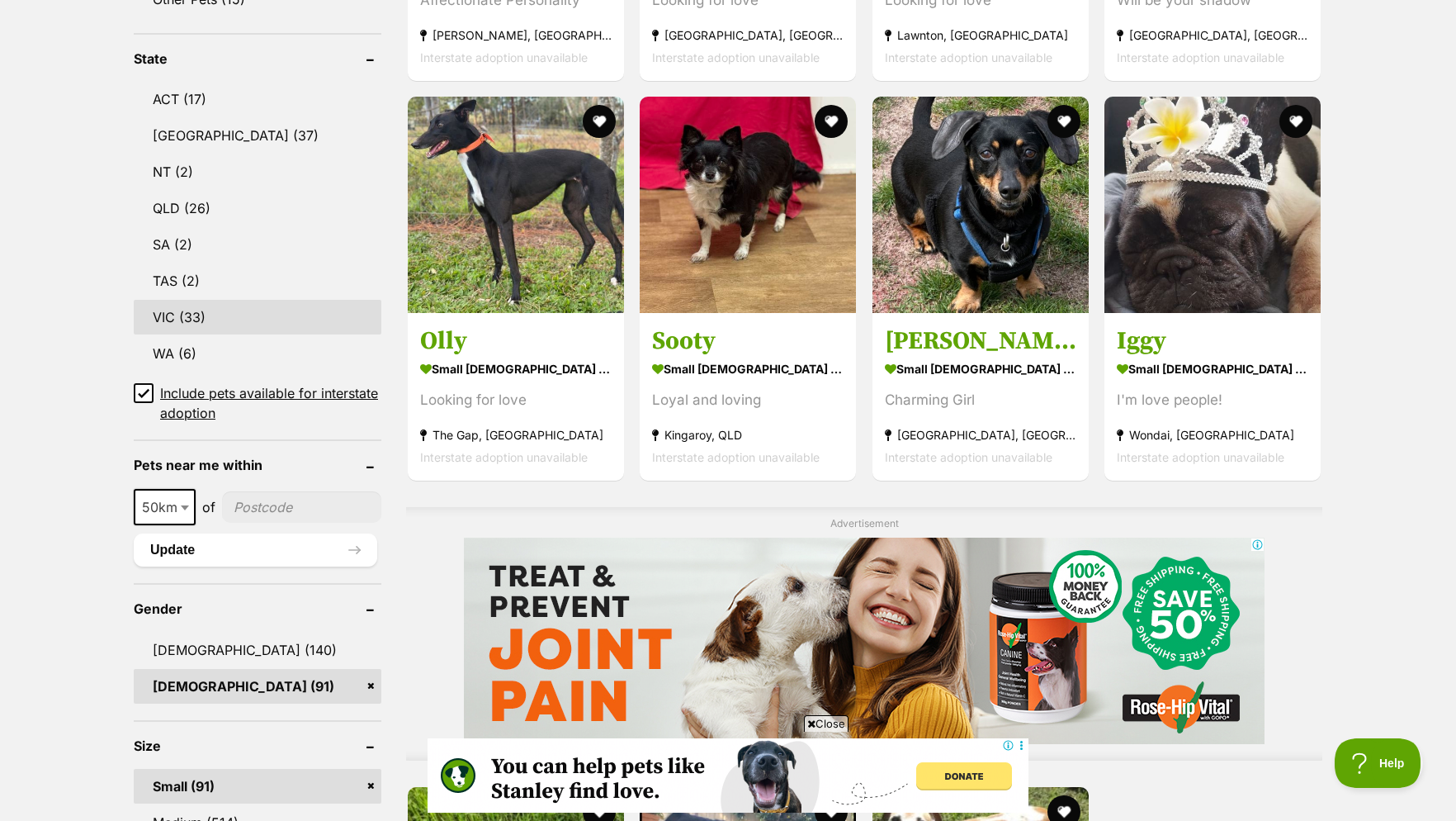
click at [187, 330] on link "VIC (33)" at bounding box center [257, 317] width 248 height 35
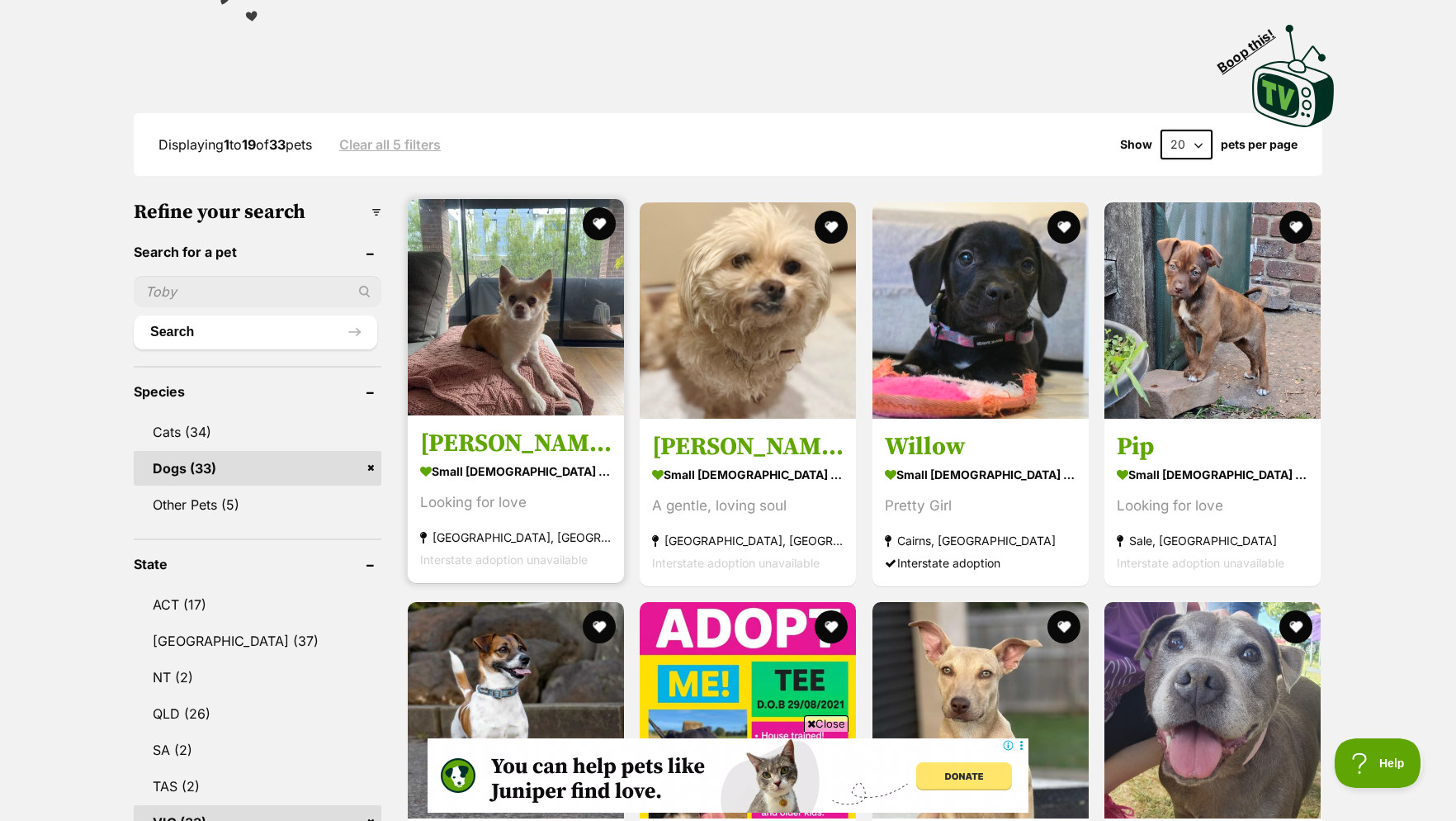
click at [533, 416] on img at bounding box center [516, 307] width 217 height 217
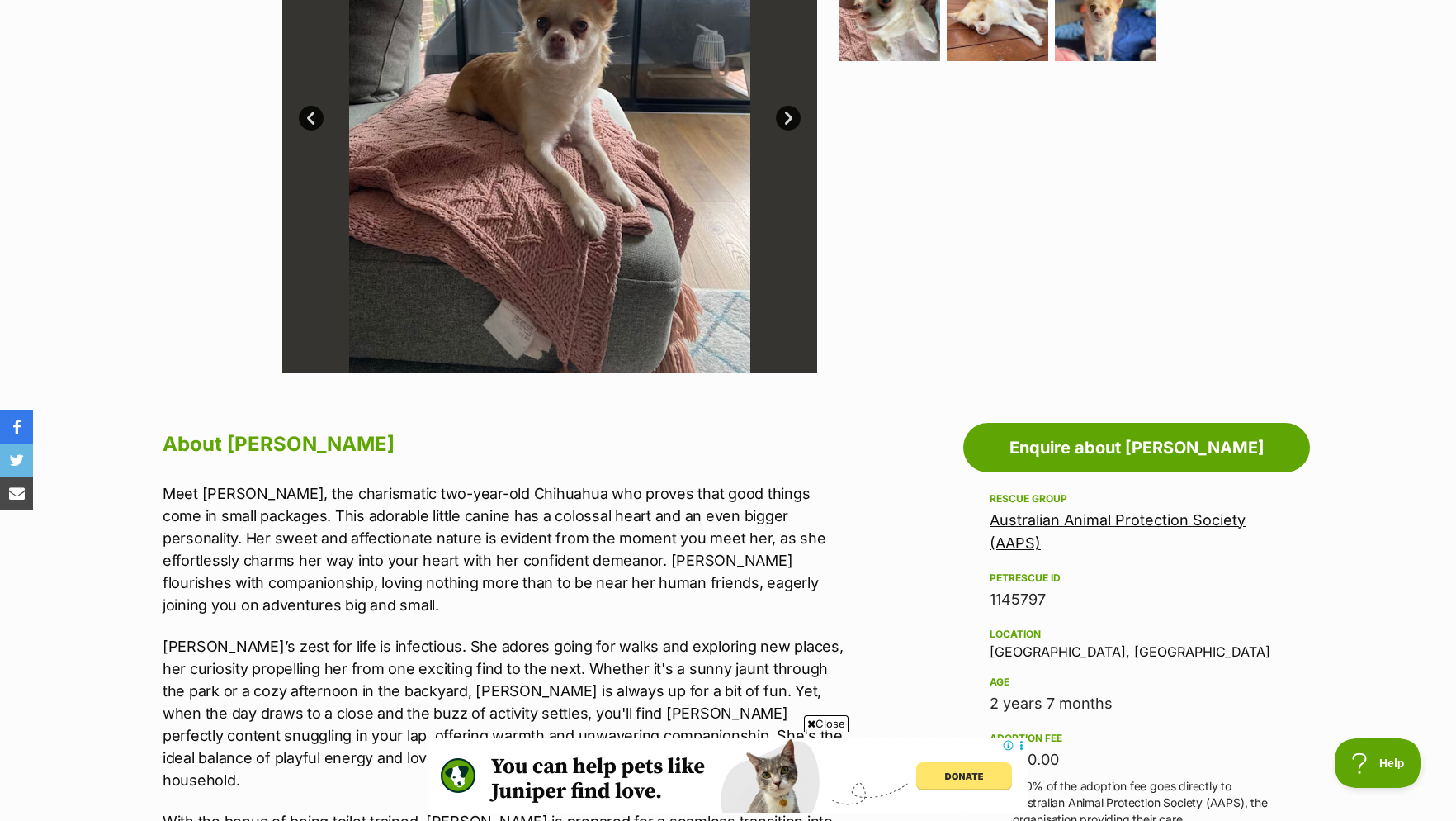
scroll to position [253, 0]
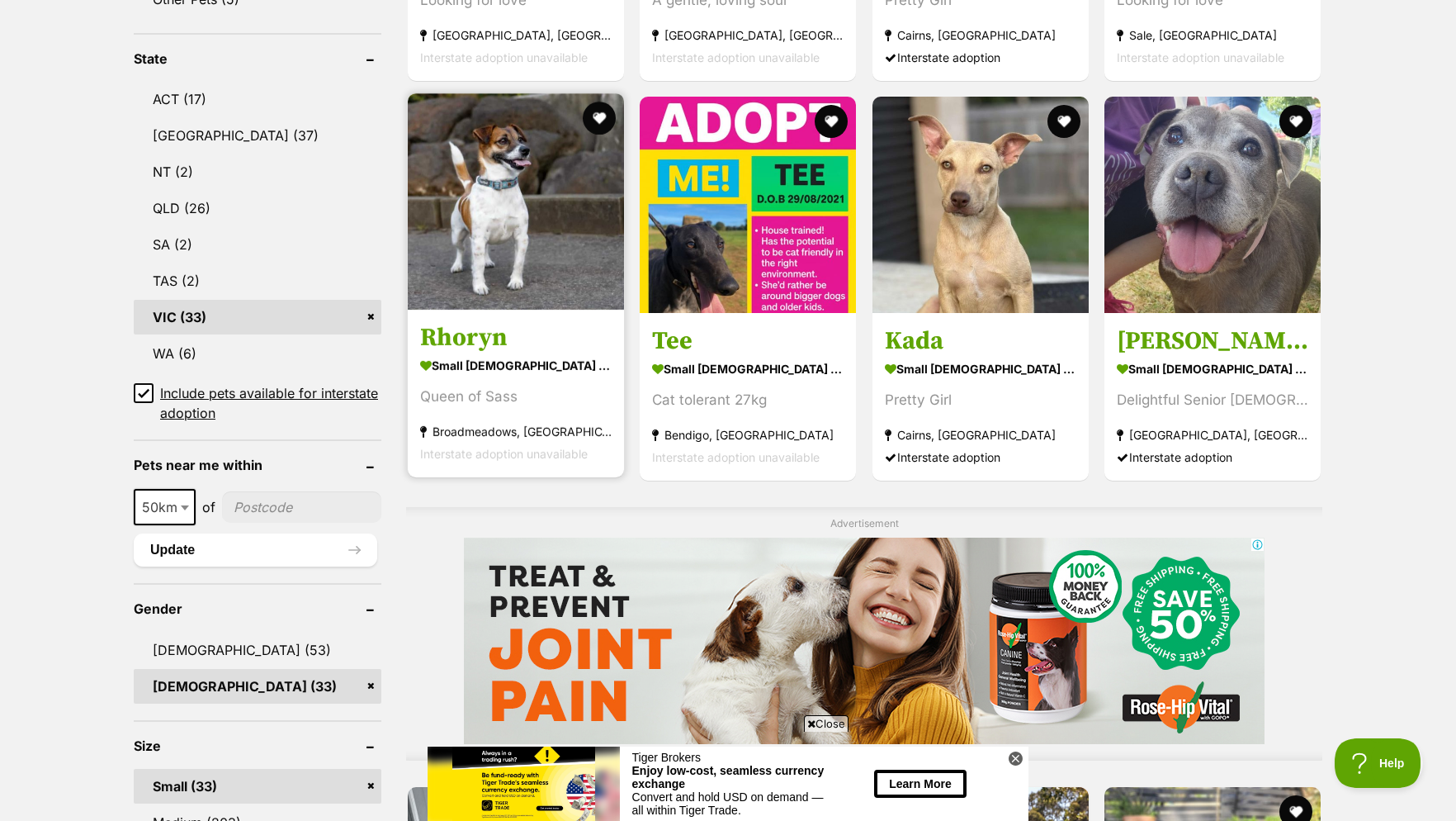
click at [528, 267] on img at bounding box center [516, 201] width 217 height 217
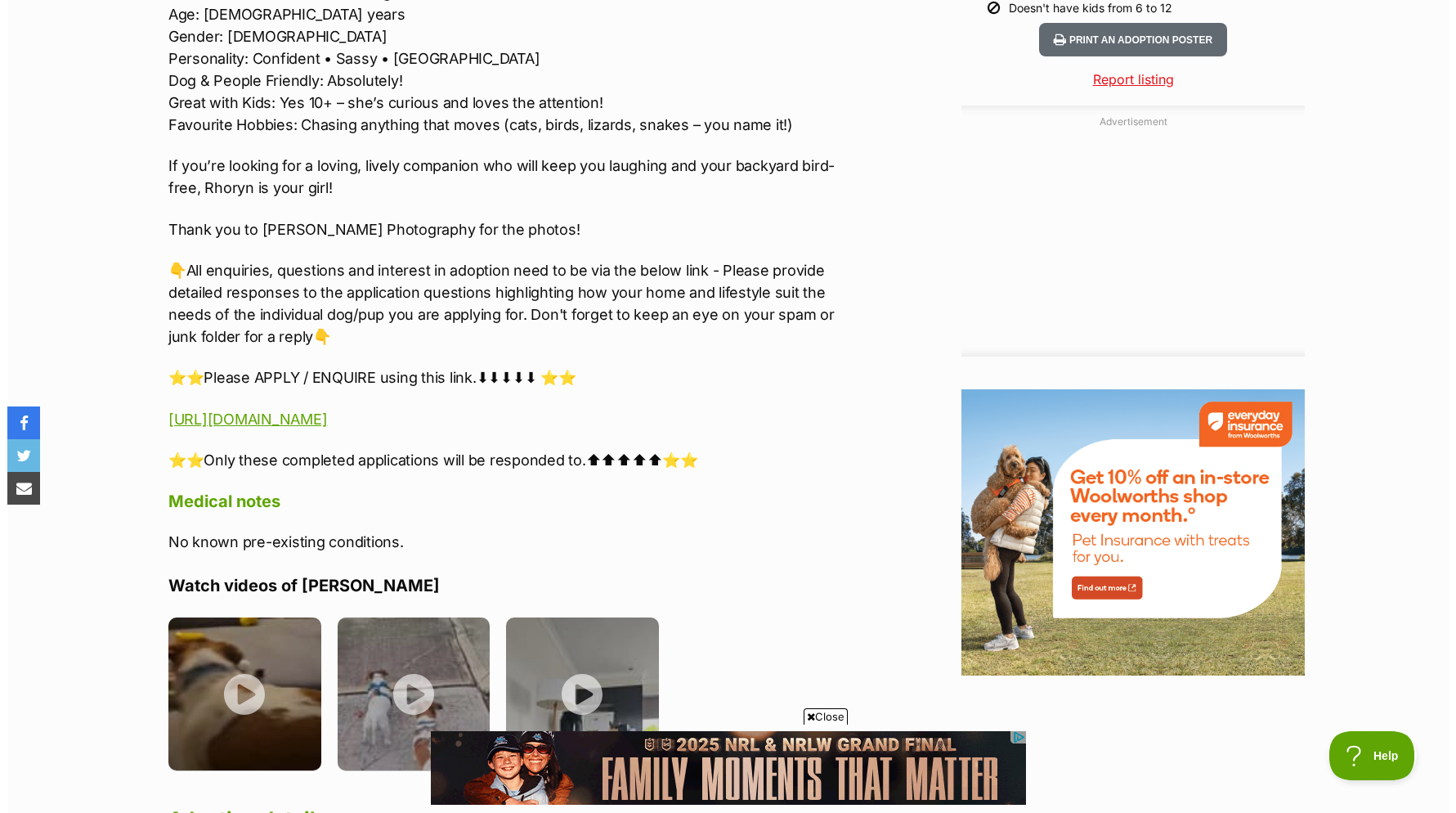
scroll to position [2002, 0]
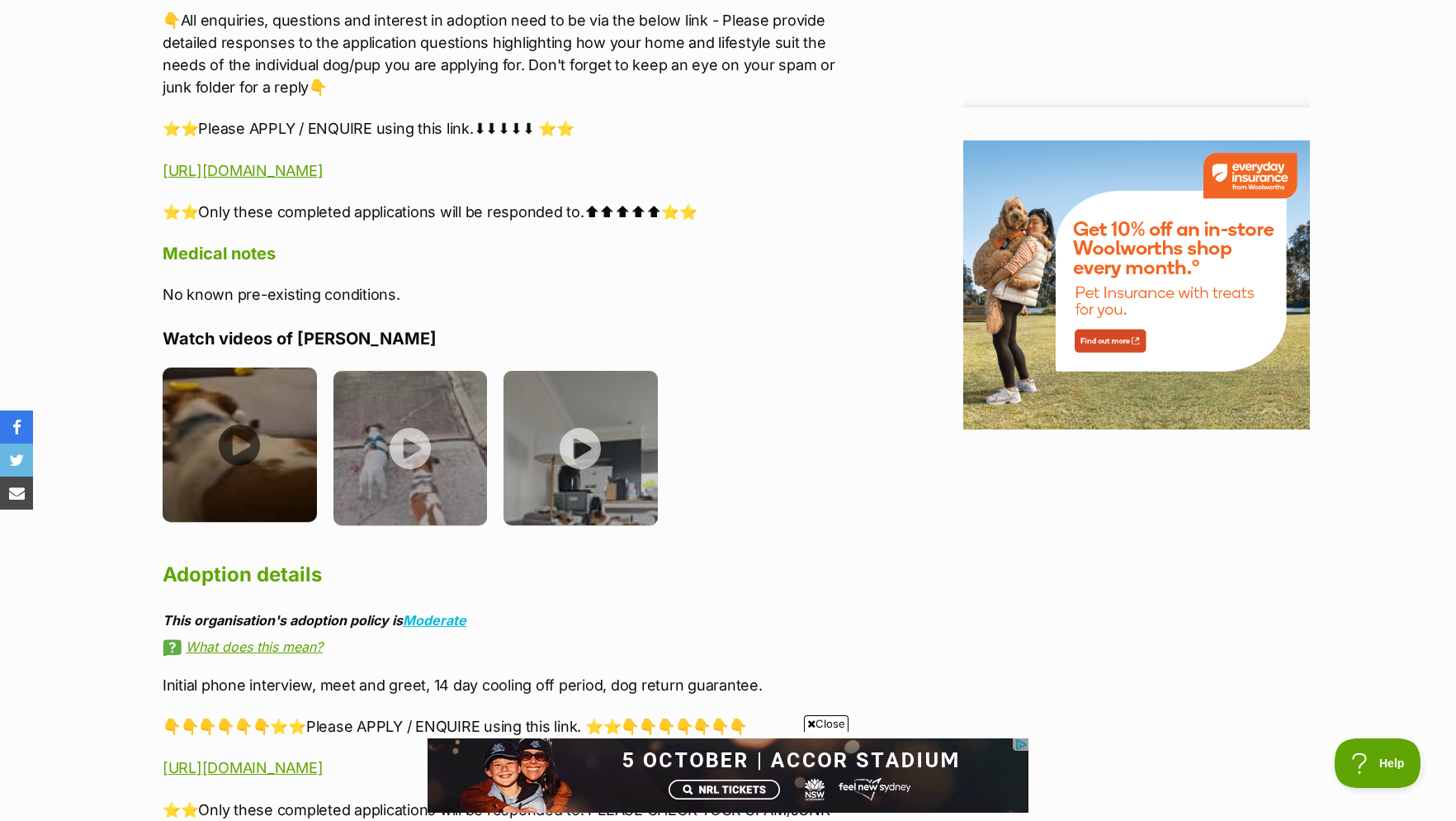
click at [241, 461] on img at bounding box center [240, 445] width 154 height 154
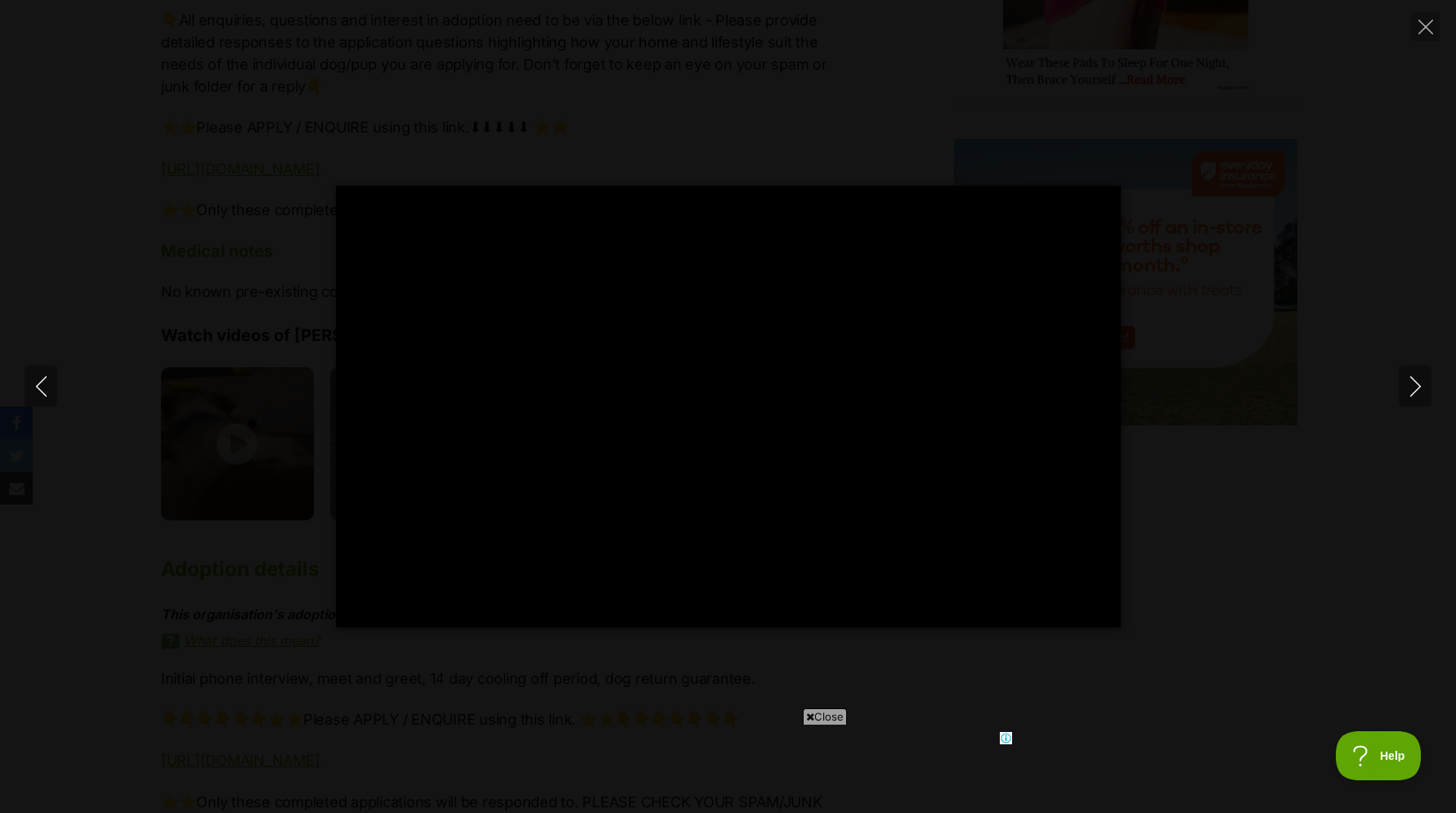
scroll to position [0, 0]
type input "100.00"
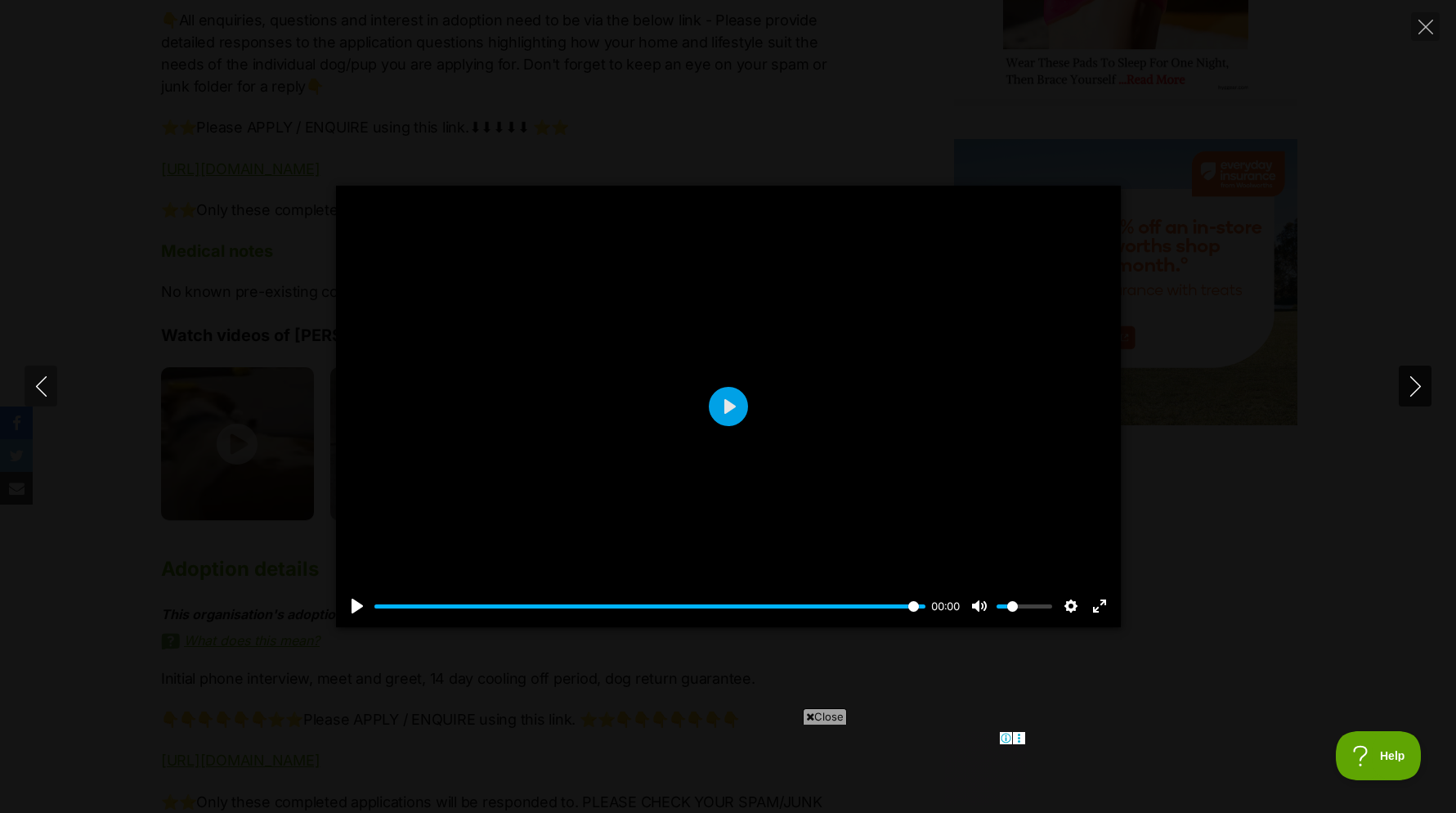
click at [1407, 386] on icon "Next" at bounding box center [1416, 386] width 21 height 21
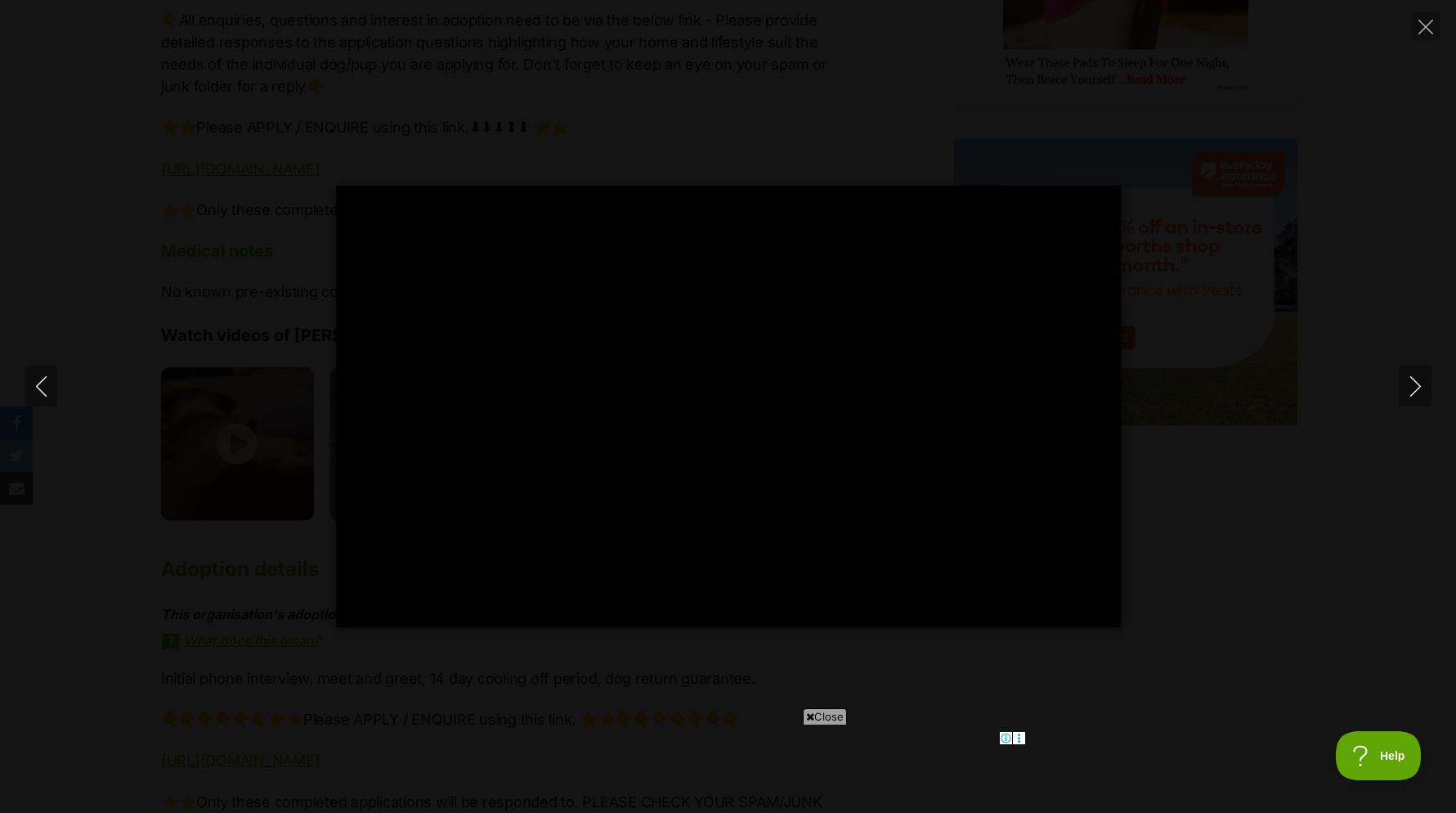
type input "100.00"
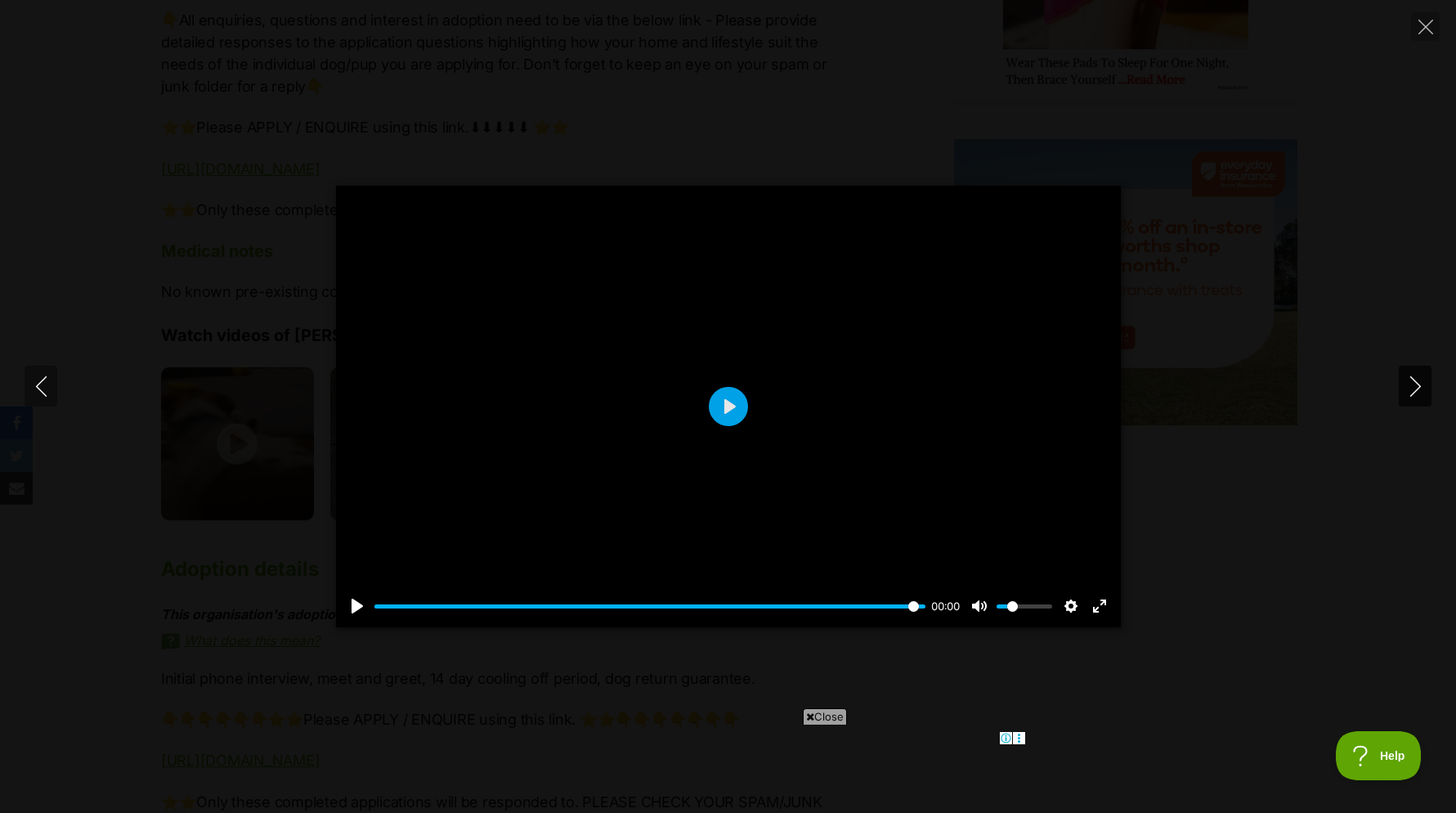
click at [1416, 391] on icon "Next" at bounding box center [1415, 386] width 11 height 21
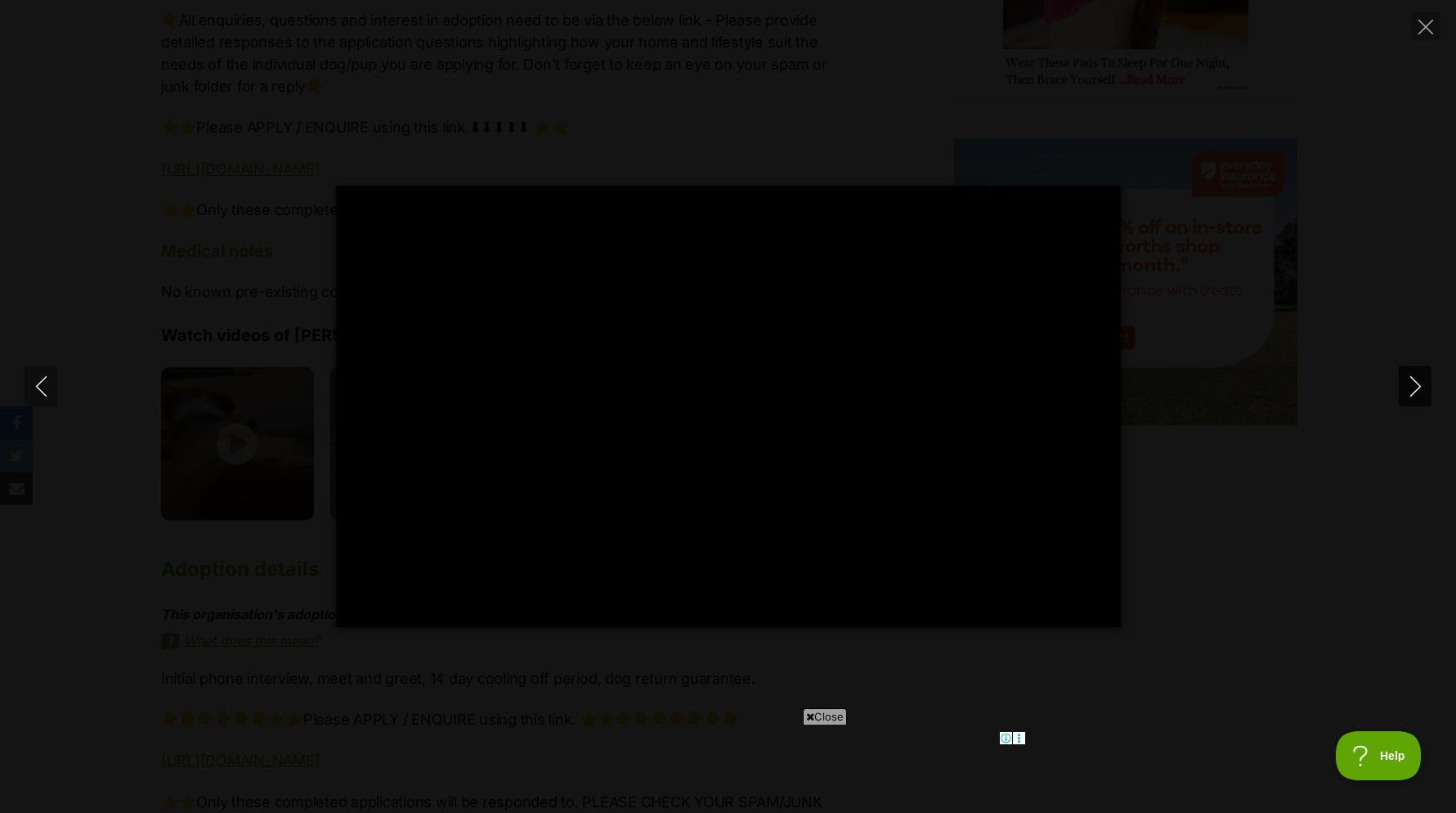
type input "100.00"
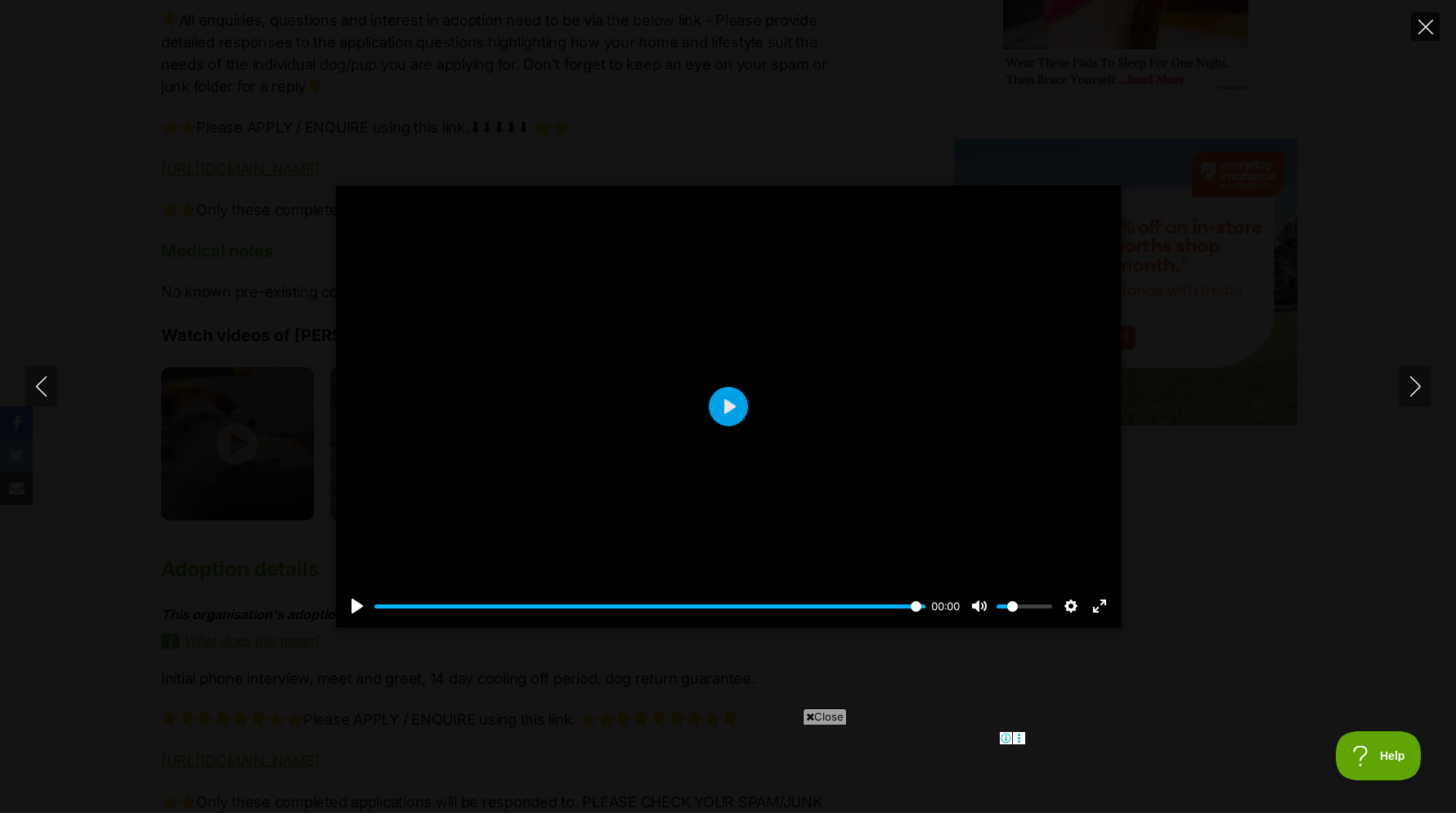
click at [1426, 22] on icon "Close" at bounding box center [1426, 27] width 15 height 15
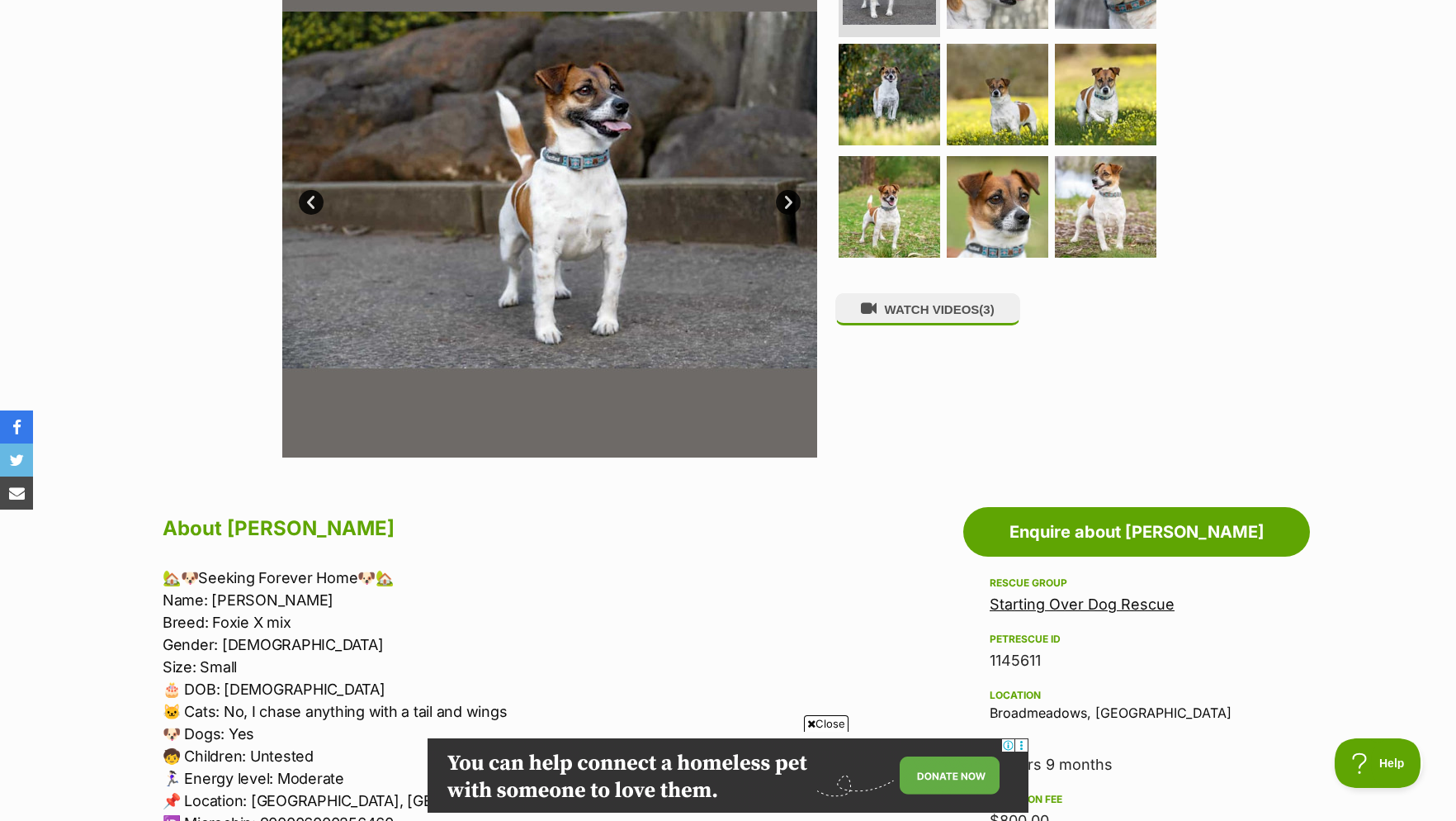
scroll to position [85, 0]
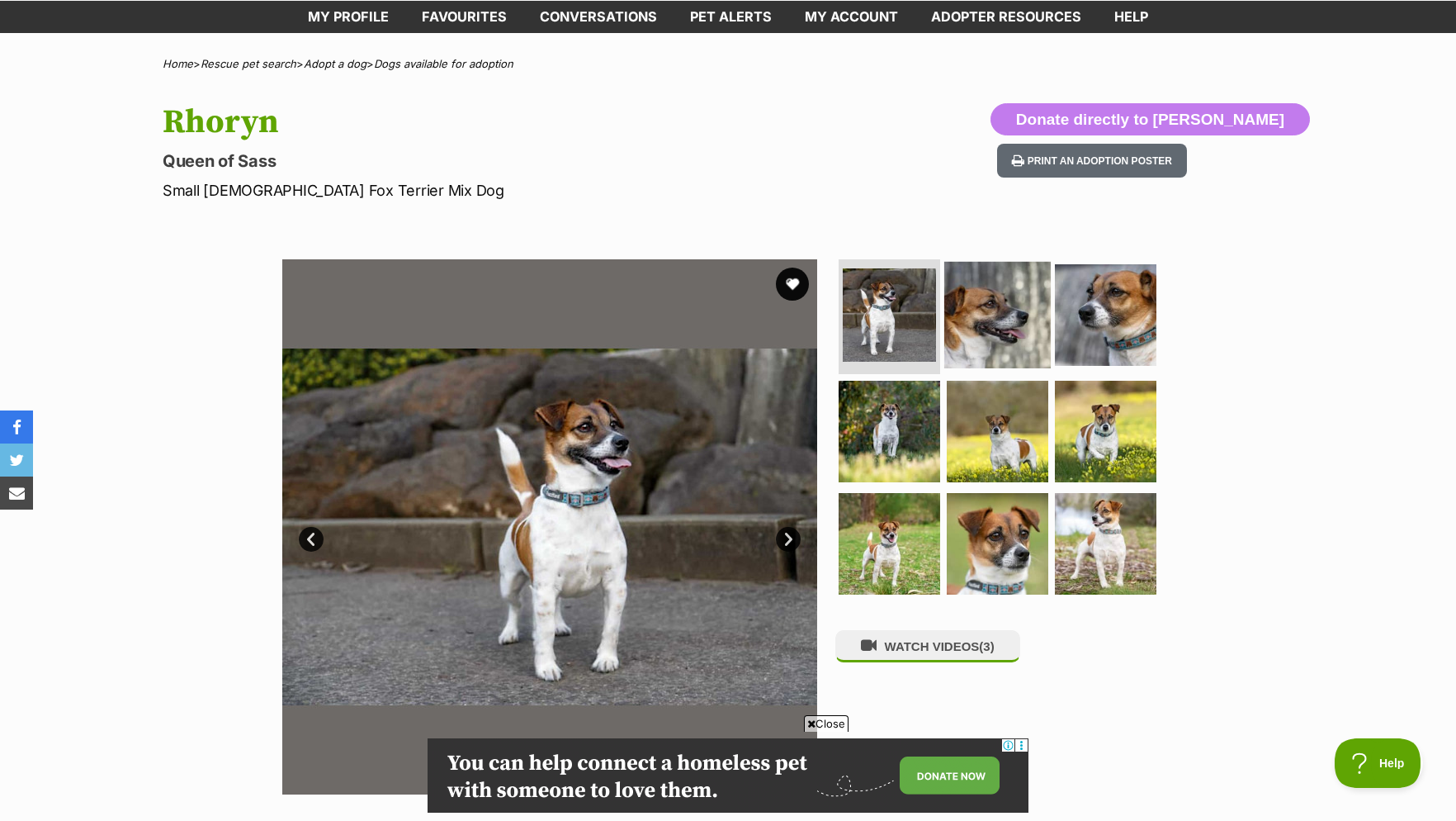
click at [985, 313] on img at bounding box center [997, 314] width 106 height 106
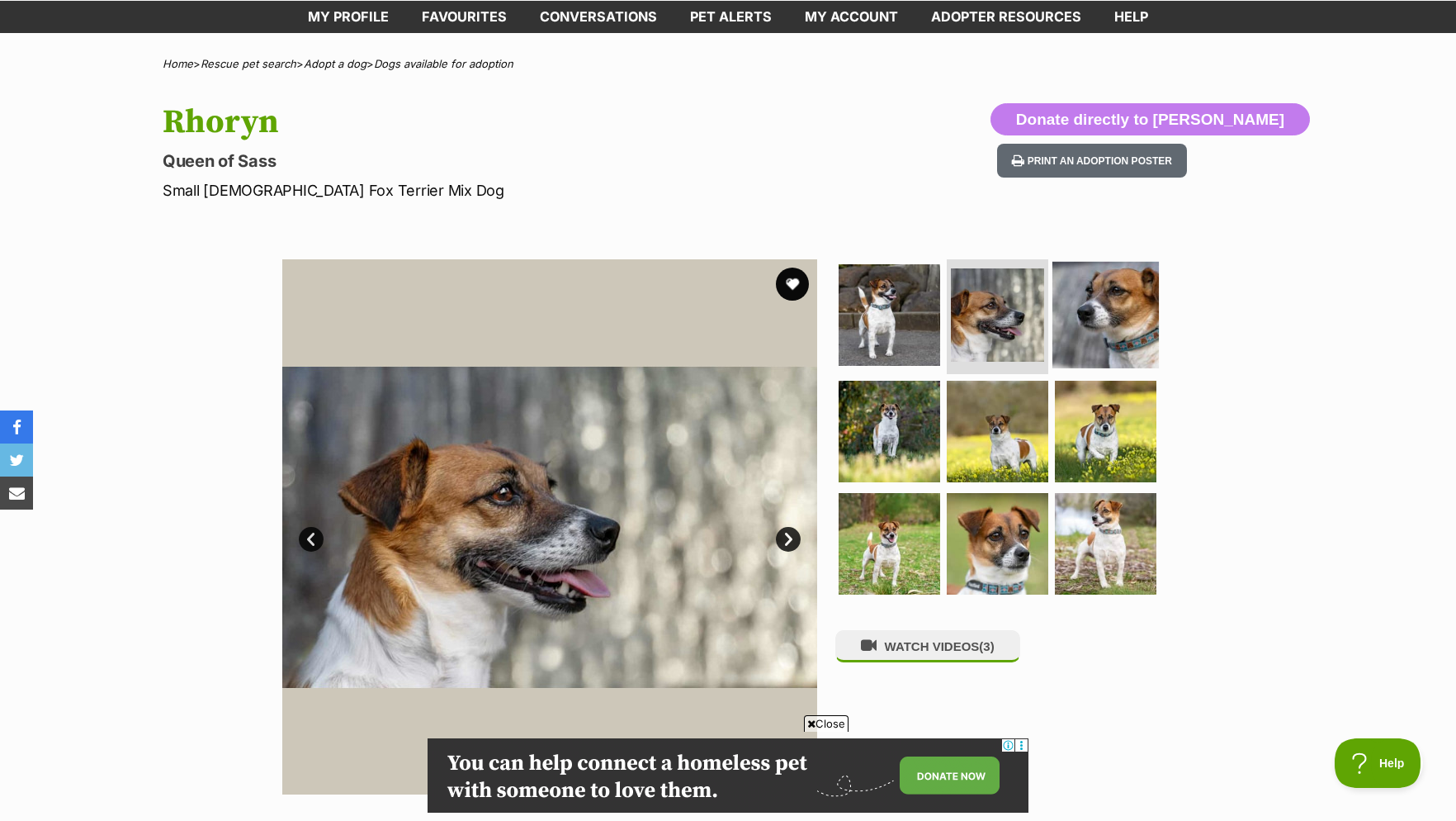
click at [1102, 322] on img at bounding box center [1106, 314] width 106 height 106
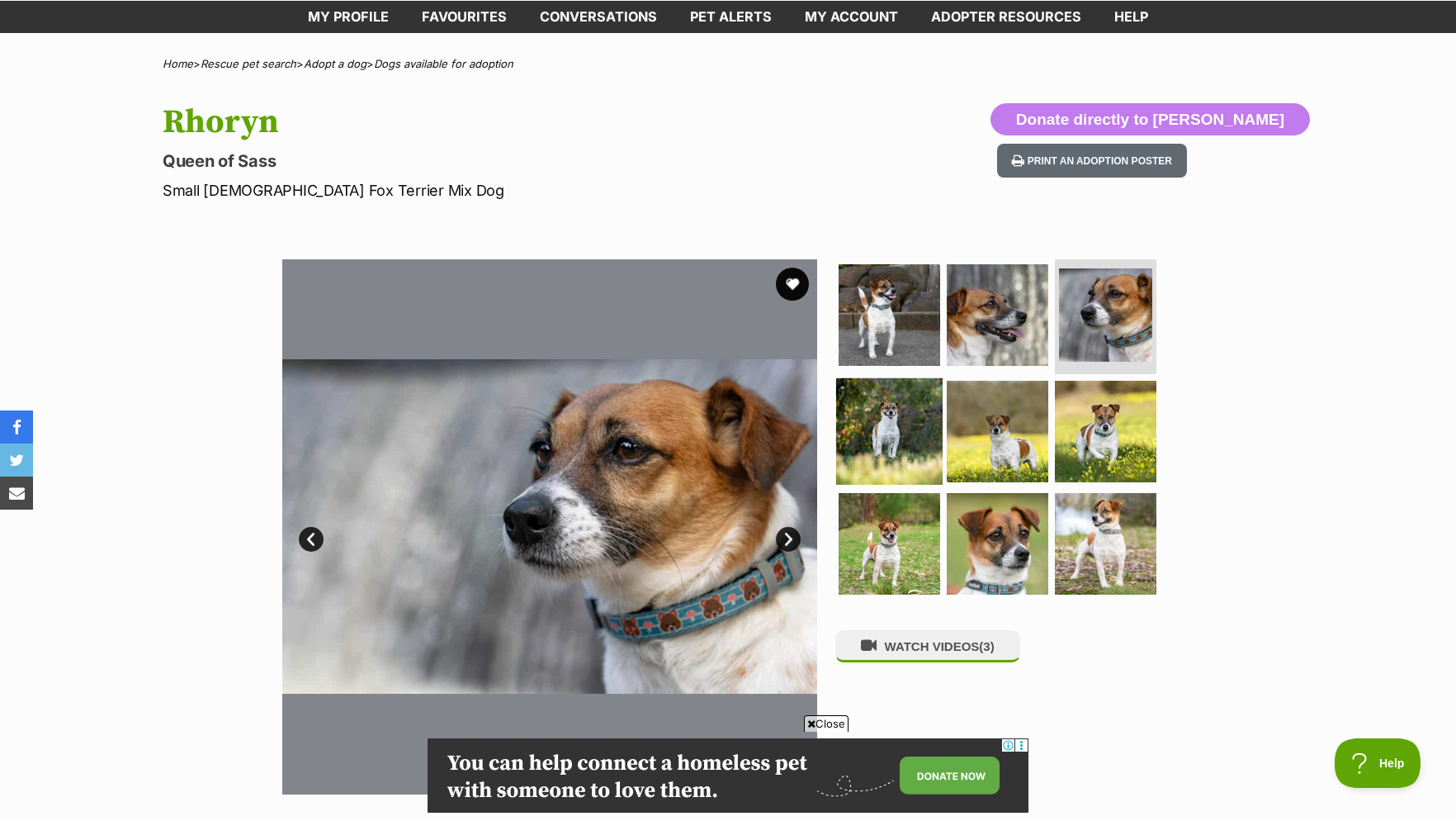
click at [874, 423] on img at bounding box center [889, 432] width 106 height 106
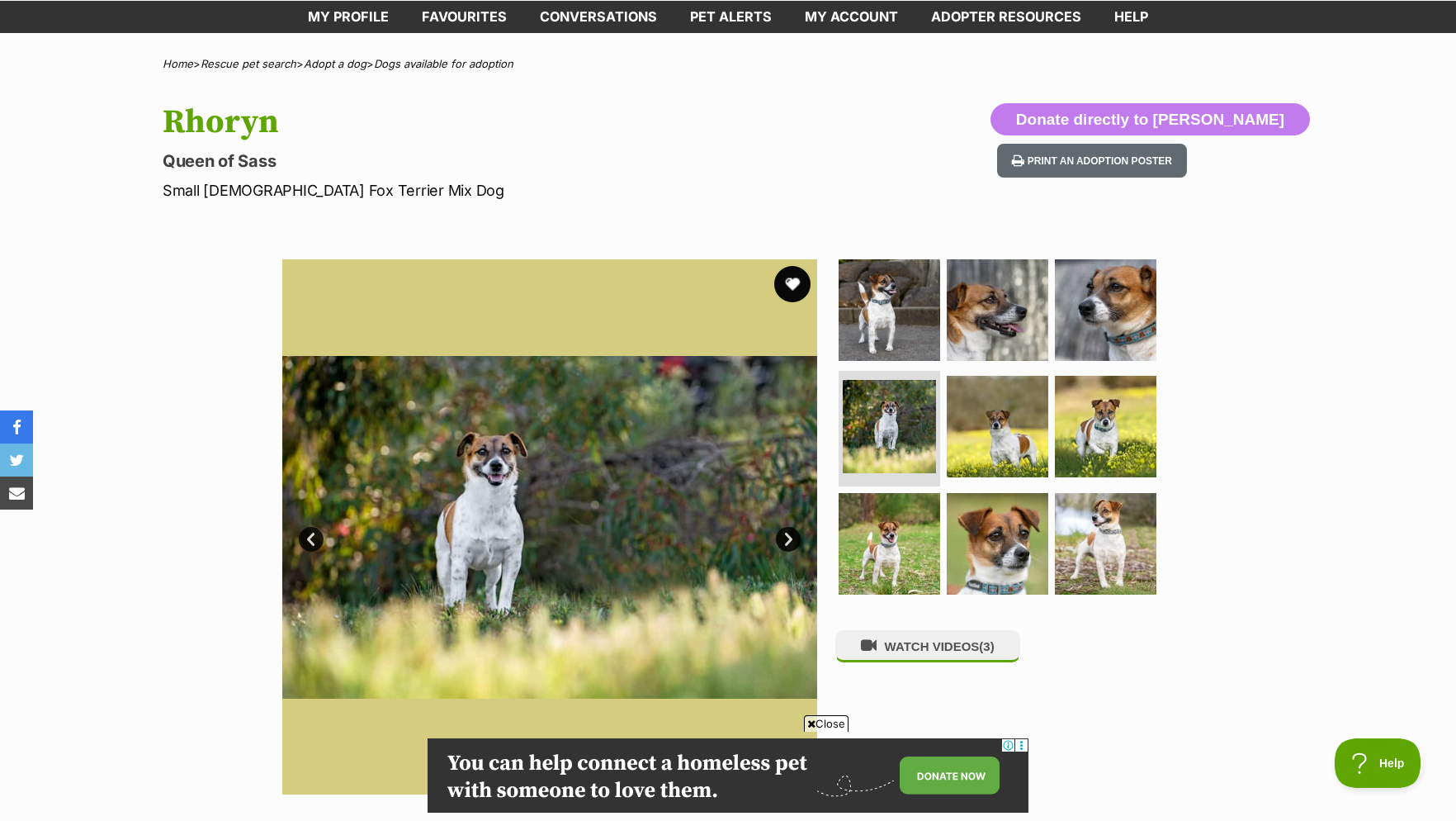
click at [779, 294] on button "favourite" at bounding box center [792, 284] width 37 height 37
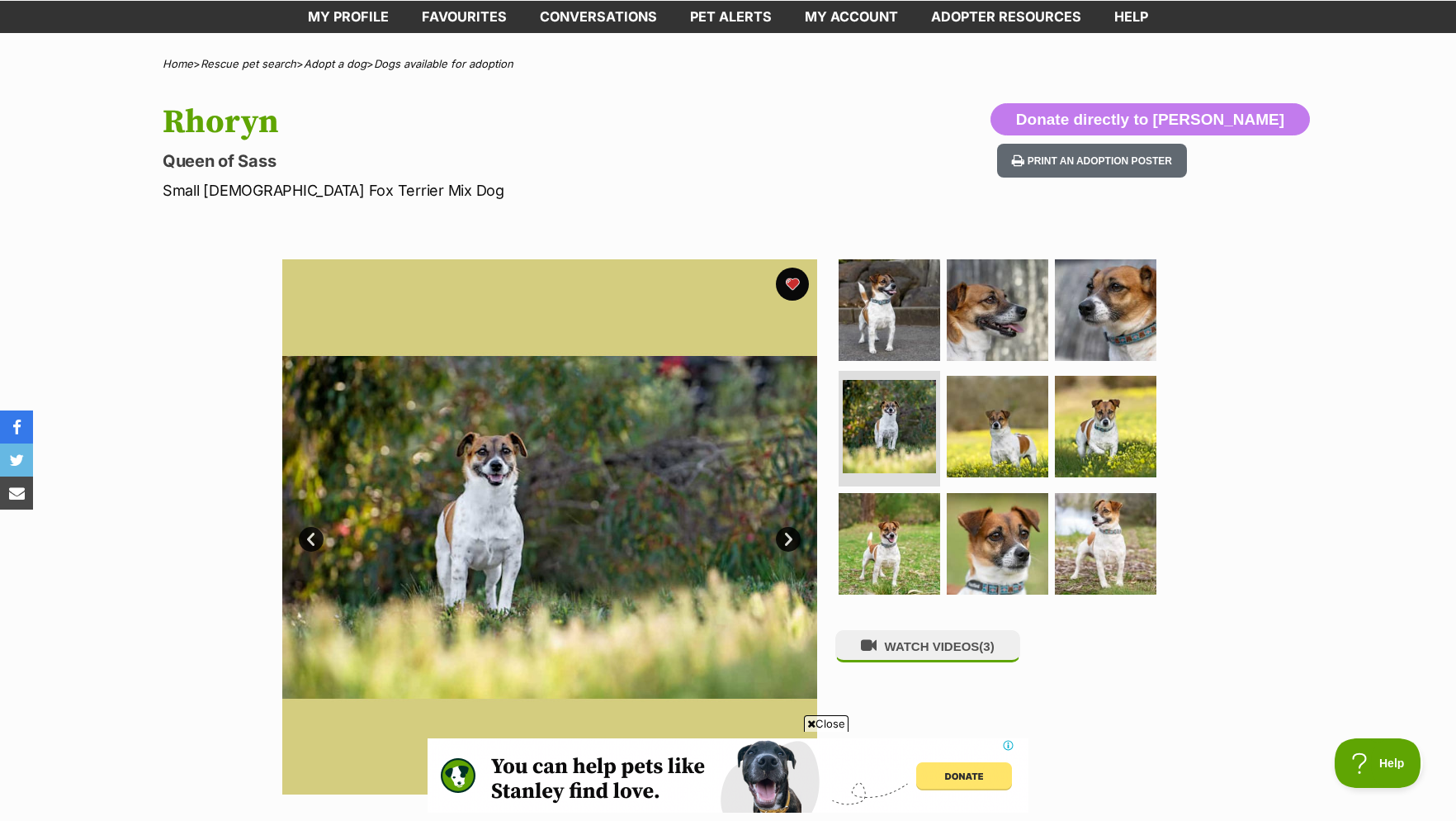
scroll to position [0, 0]
